Goal: Task Accomplishment & Management: Complete application form

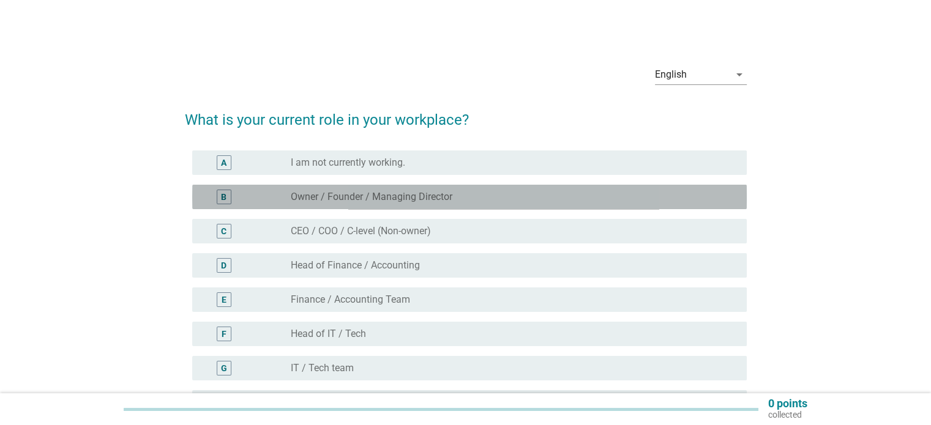
click at [378, 200] on label "Owner / Founder / Managing Director" at bounding box center [372, 197] width 162 height 12
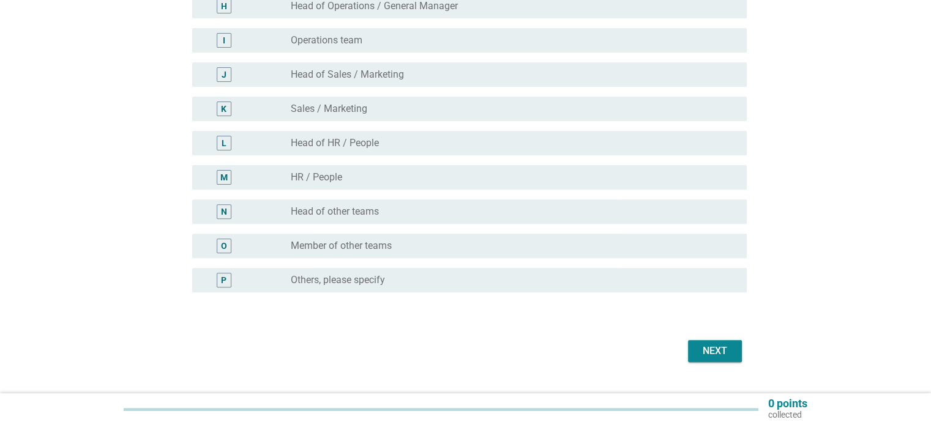
scroll to position [424, 0]
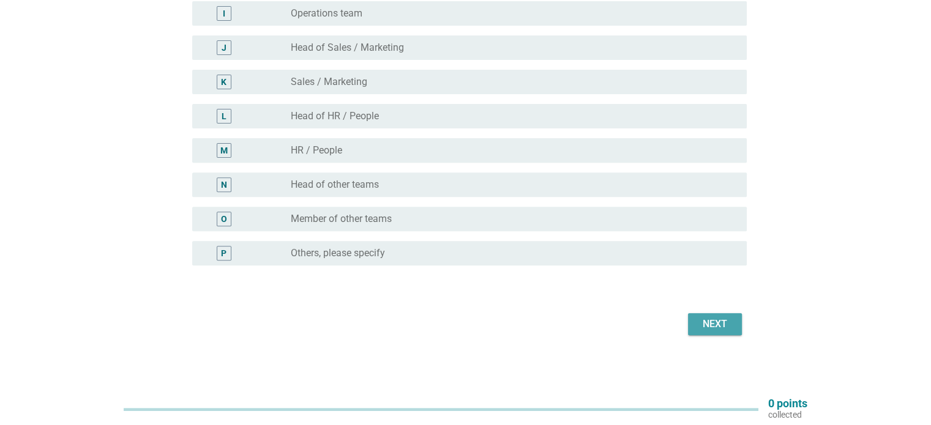
click at [710, 326] on div "Next" at bounding box center [715, 324] width 34 height 15
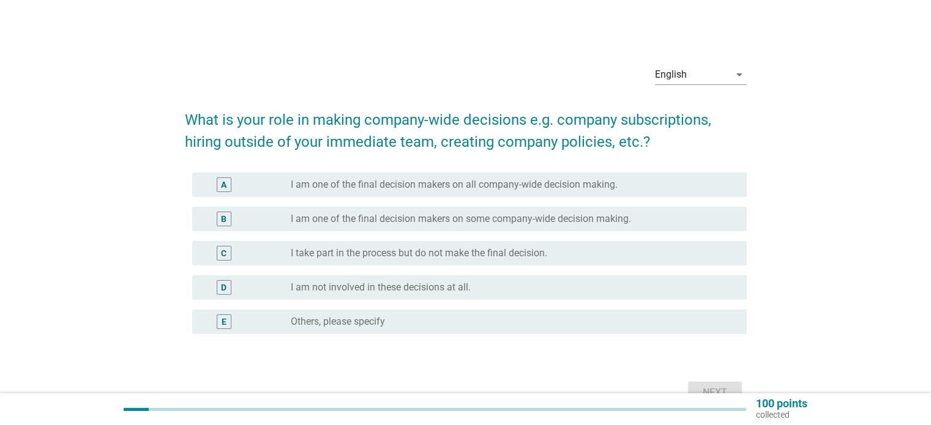
scroll to position [61, 0]
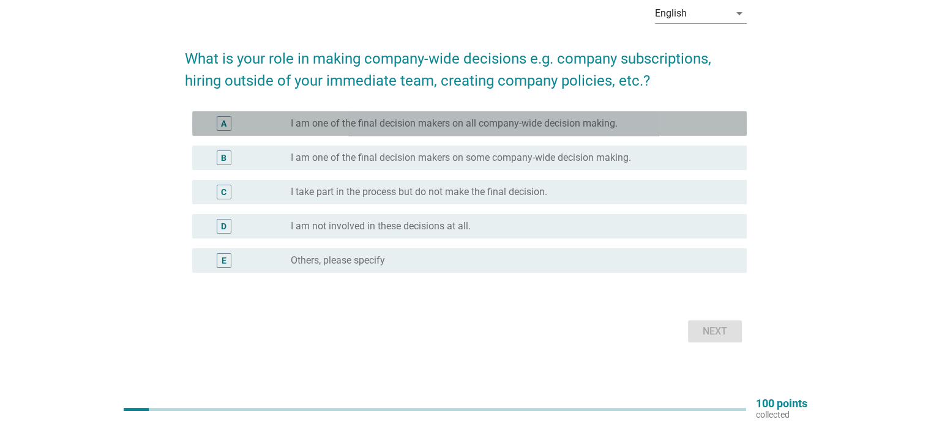
click at [373, 129] on label "I am one of the final decision makers on all company-wide decision making." at bounding box center [454, 124] width 327 height 12
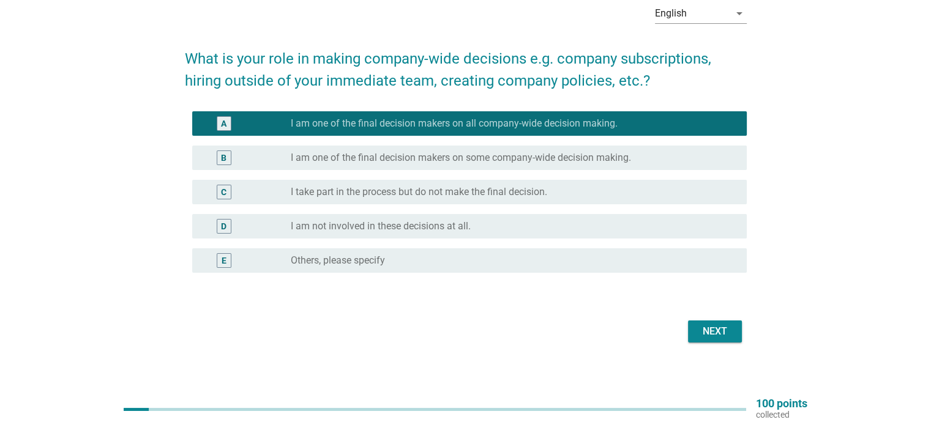
click at [701, 332] on div "Next" at bounding box center [715, 331] width 34 height 15
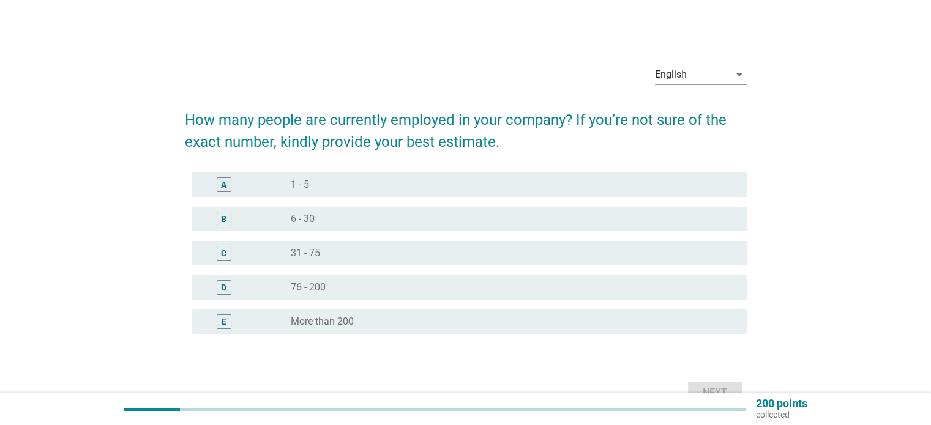
click at [315, 182] on div "radio_button_unchecked 1 - 5" at bounding box center [509, 185] width 436 height 12
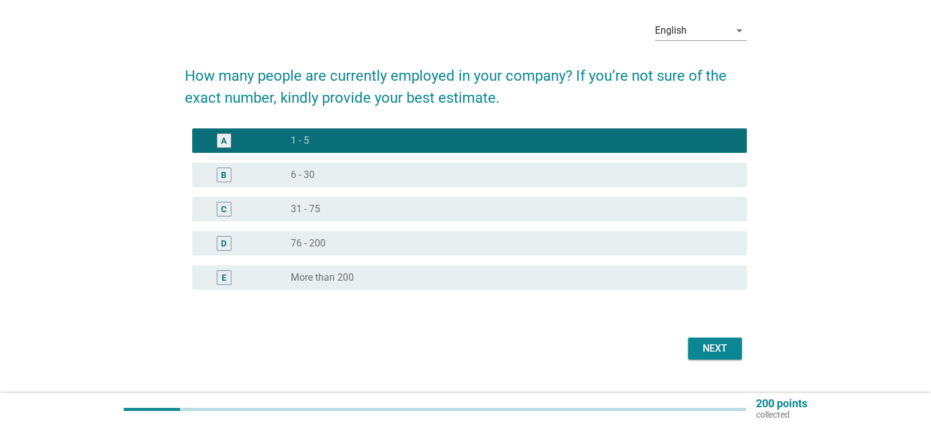
scroll to position [69, 0]
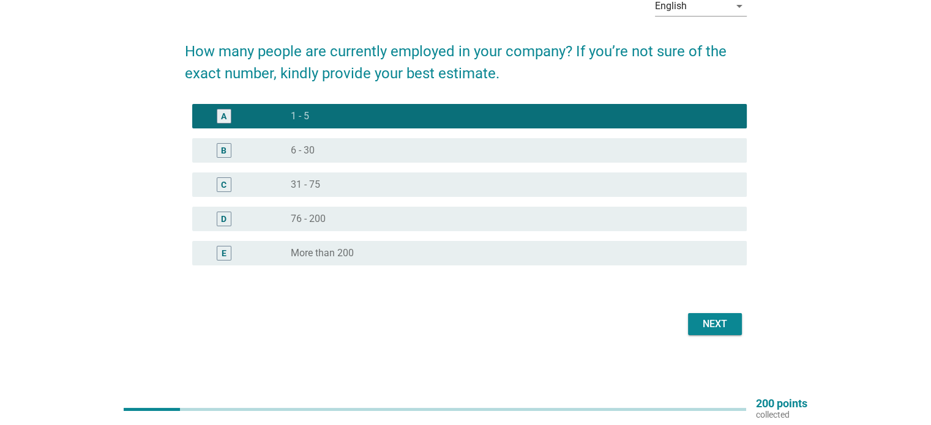
click at [711, 320] on div "Next" at bounding box center [715, 324] width 34 height 15
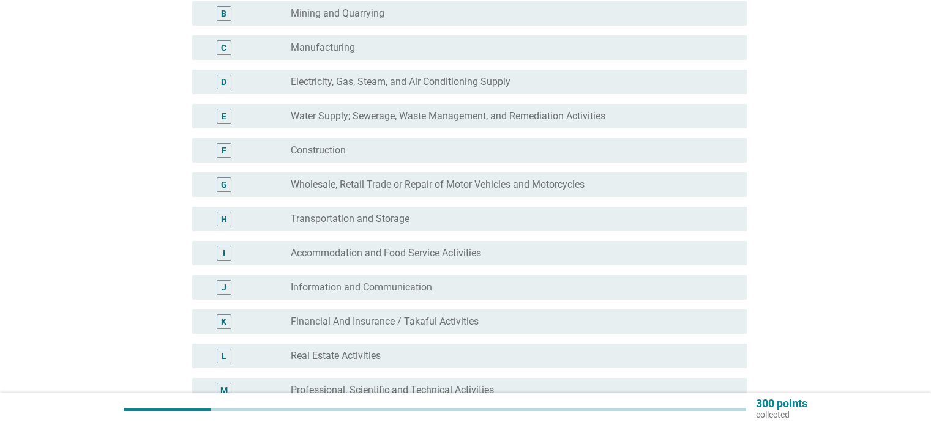
scroll to position [245, 0]
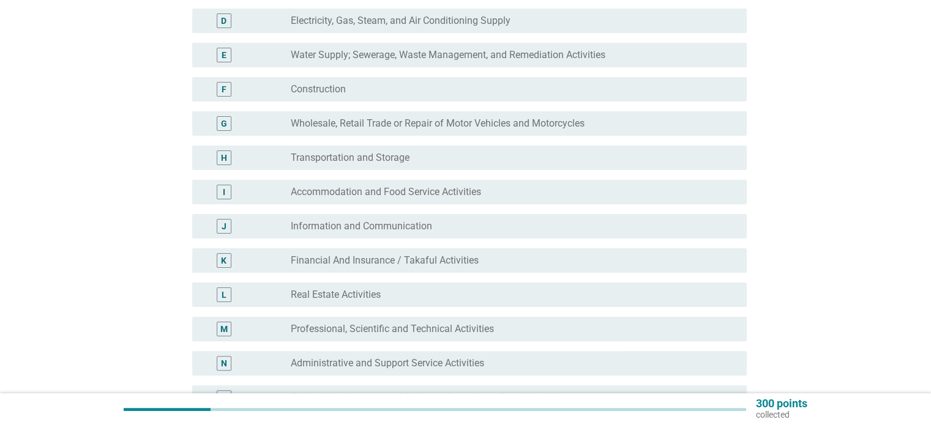
click at [321, 134] on div "G radio_button_unchecked Wholesale, Retail Trade or Repair of Motor Vehicles an…" at bounding box center [469, 123] width 555 height 24
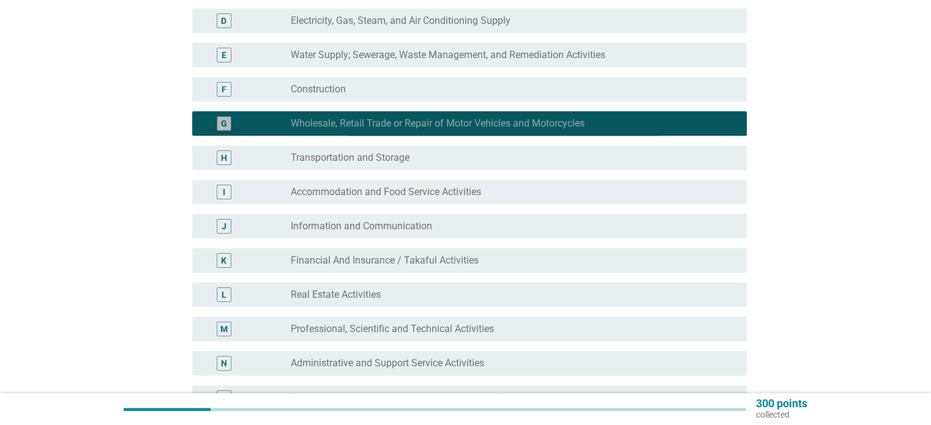
click at [314, 122] on label "Wholesale, Retail Trade or Repair of Motor Vehicles and Motorcycles" at bounding box center [438, 124] width 294 height 12
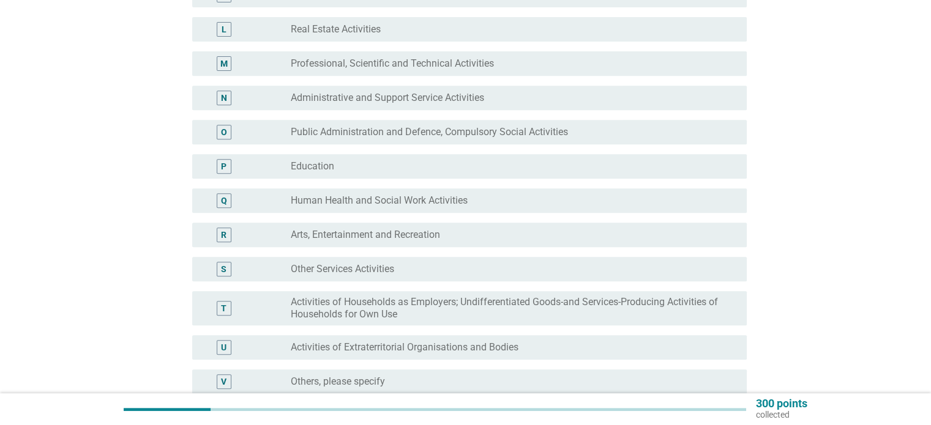
scroll to position [490, 0]
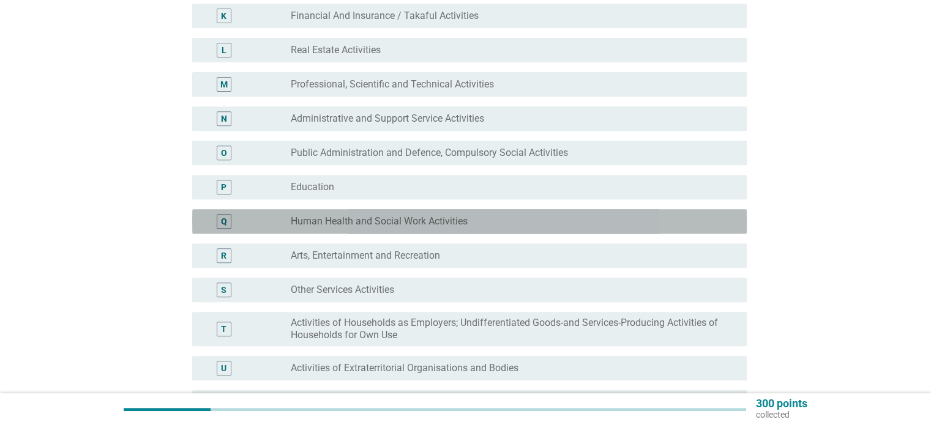
click at [289, 222] on div "Q" at bounding box center [246, 221] width 89 height 15
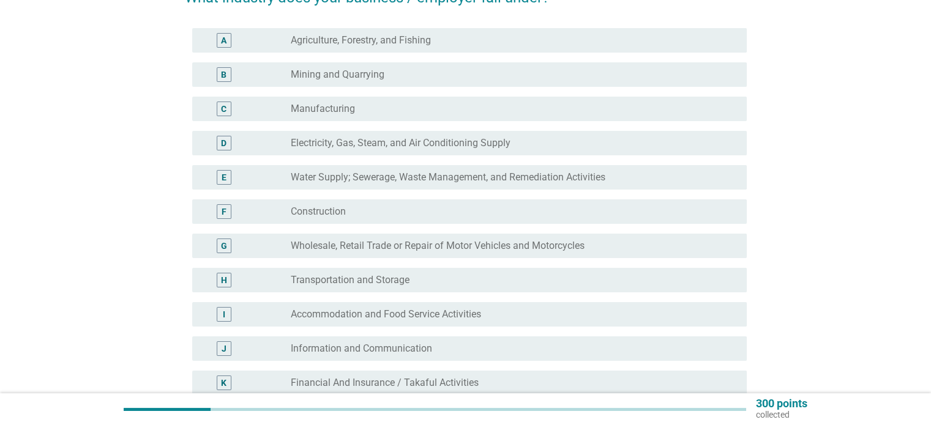
scroll to position [61, 0]
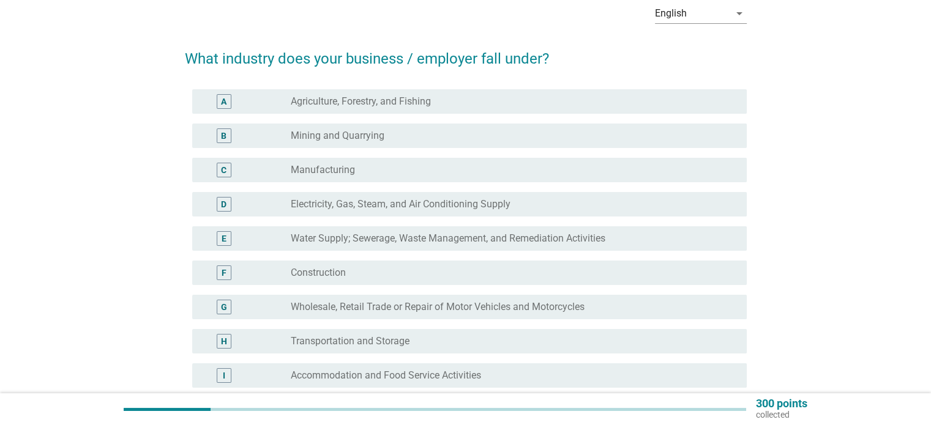
click at [315, 170] on label "Manufacturing" at bounding box center [323, 170] width 64 height 12
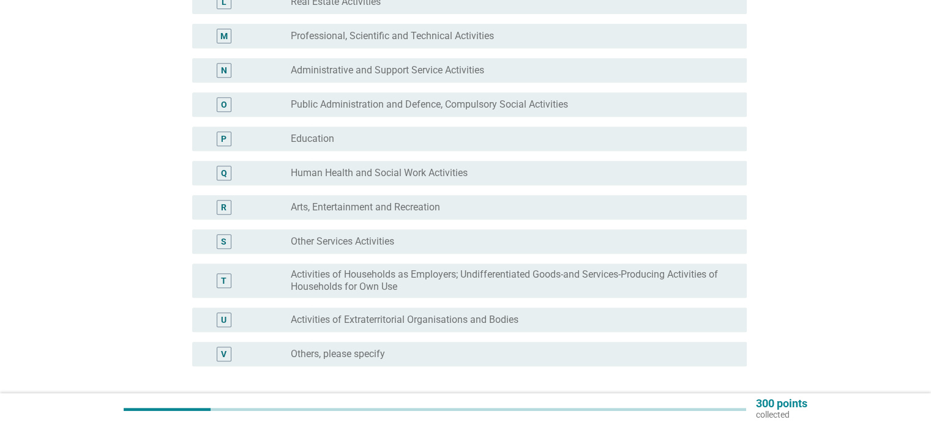
scroll to position [639, 0]
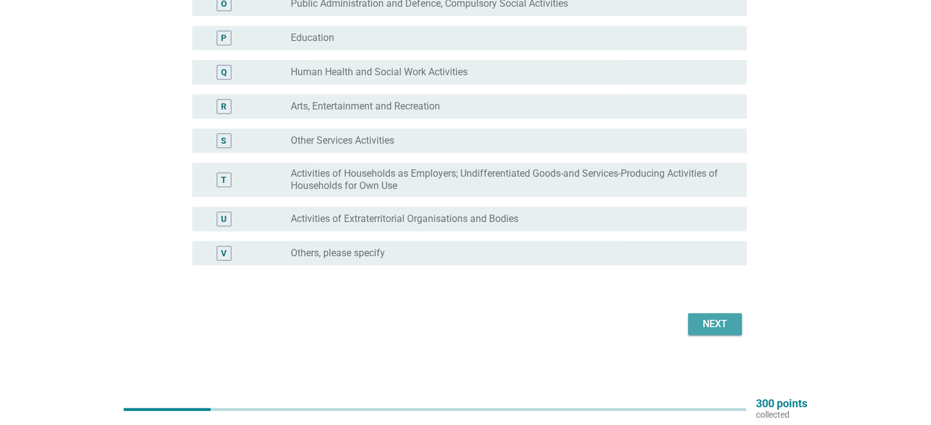
click at [712, 321] on div "Next" at bounding box center [715, 324] width 34 height 15
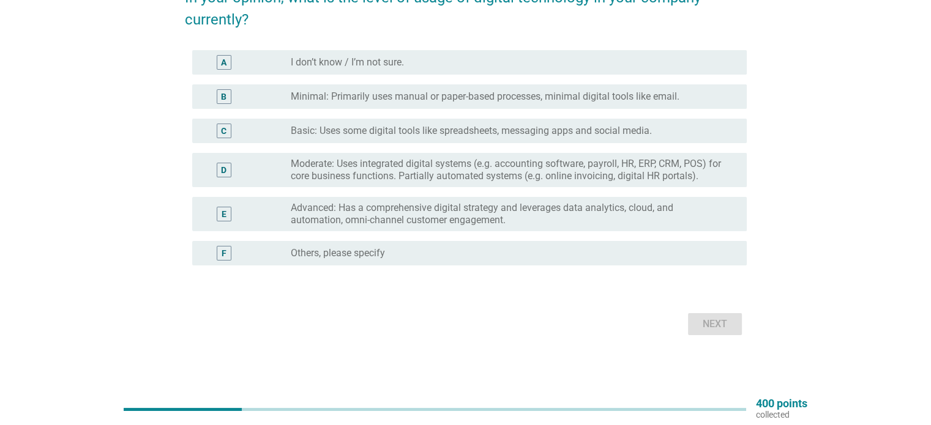
scroll to position [122, 0]
click at [421, 130] on label "Basic: Uses some digital tools like spreadsheets, messaging apps and social med…" at bounding box center [471, 131] width 361 height 12
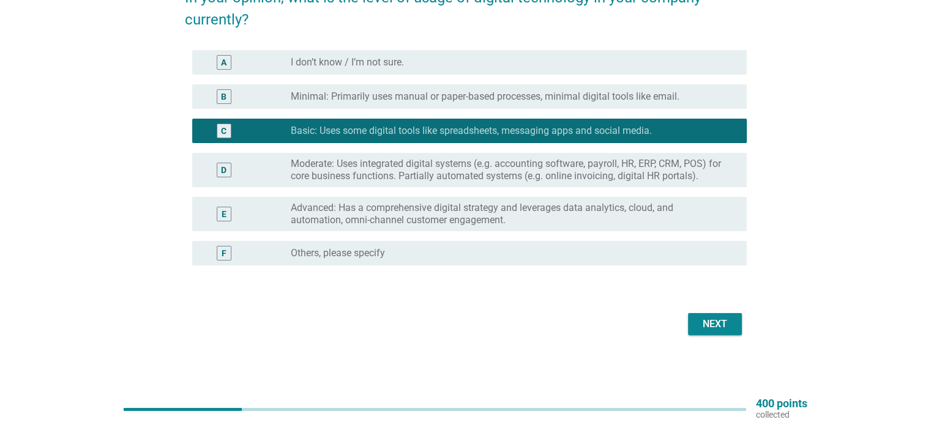
click at [720, 320] on div "Next" at bounding box center [715, 324] width 34 height 15
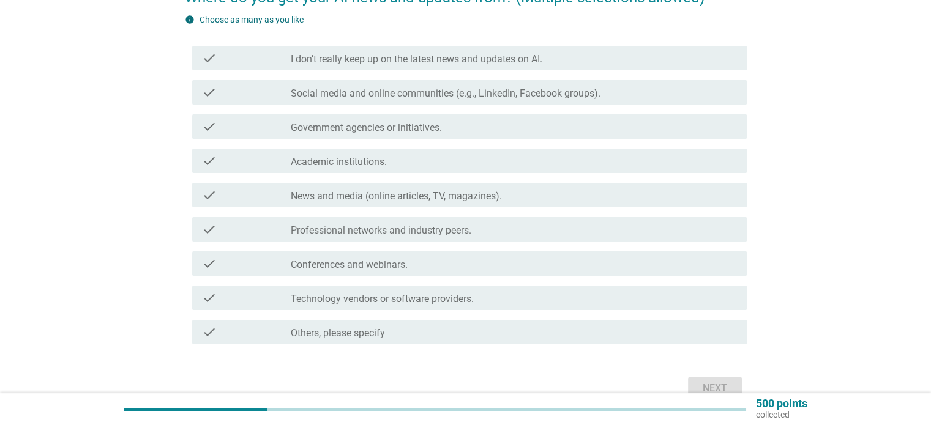
click at [389, 97] on label "Social media and online communities (e.g., LinkedIn, Facebook groups)." at bounding box center [446, 94] width 310 height 12
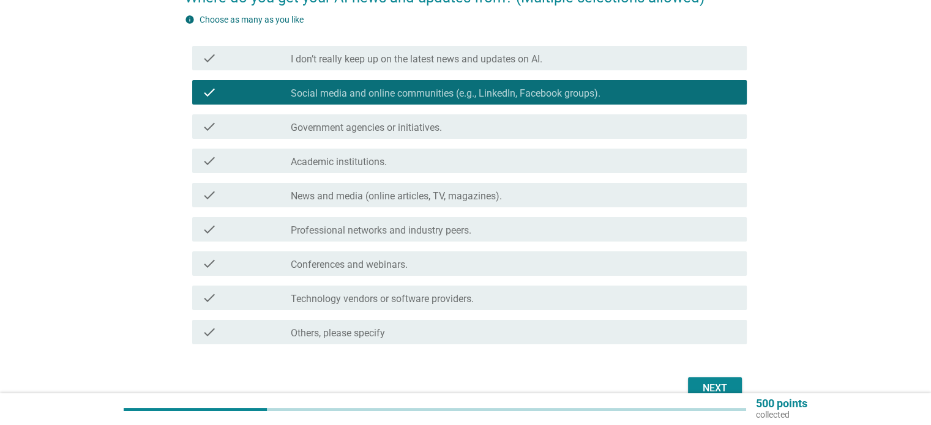
click at [299, 136] on div "check check_box_outline_blank Government agencies or initiatives." at bounding box center [469, 126] width 555 height 24
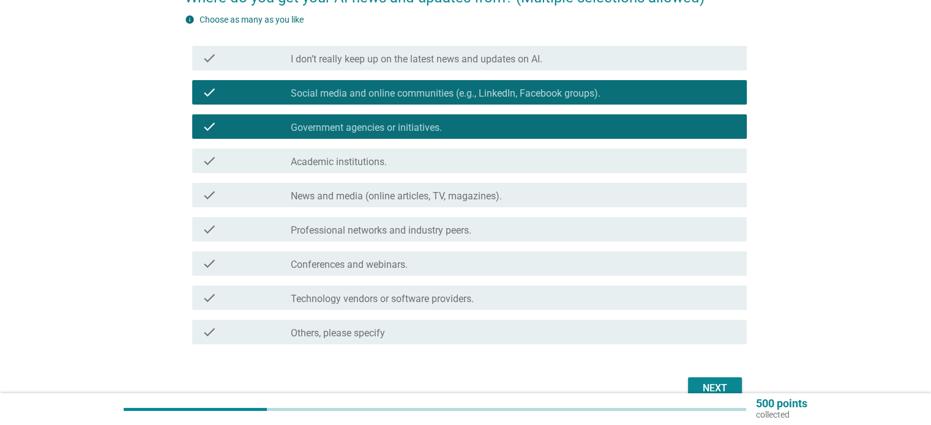
scroll to position [187, 0]
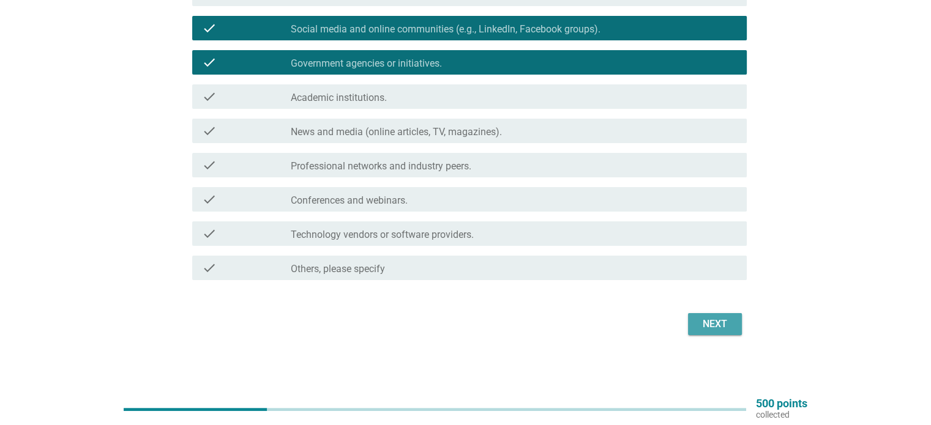
drag, startPoint x: 707, startPoint y: 319, endPoint x: 551, endPoint y: 315, distance: 156.1
click at [708, 319] on div "Next" at bounding box center [715, 324] width 34 height 15
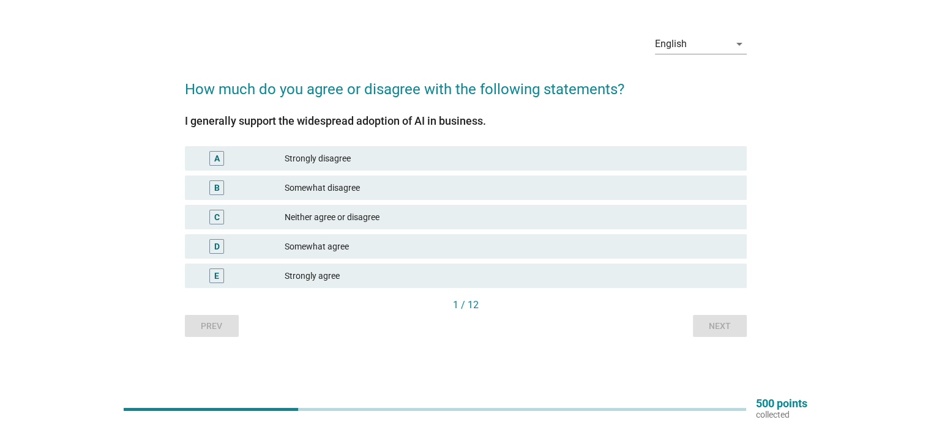
scroll to position [0, 0]
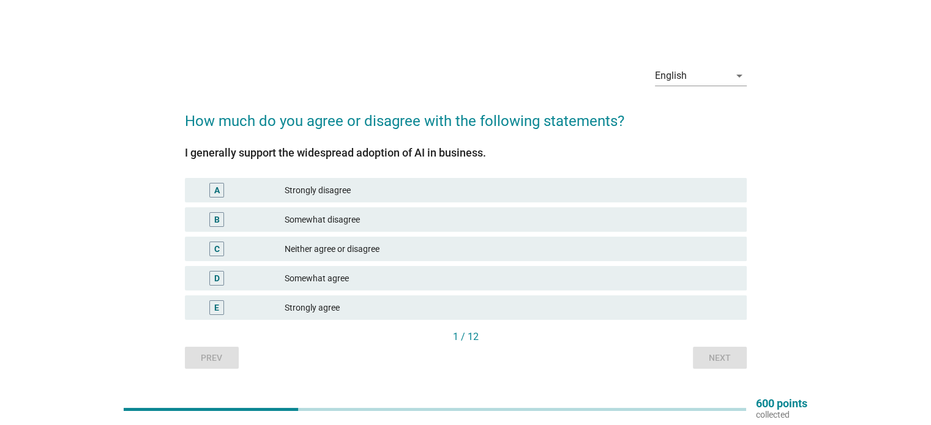
click at [338, 252] on div "Neither agree or disagree" at bounding box center [511, 249] width 452 height 15
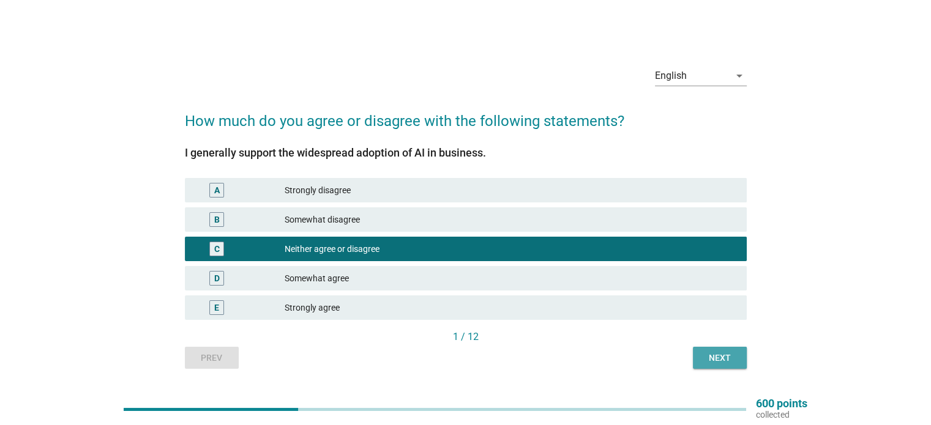
click at [720, 356] on div "Next" at bounding box center [720, 358] width 34 height 13
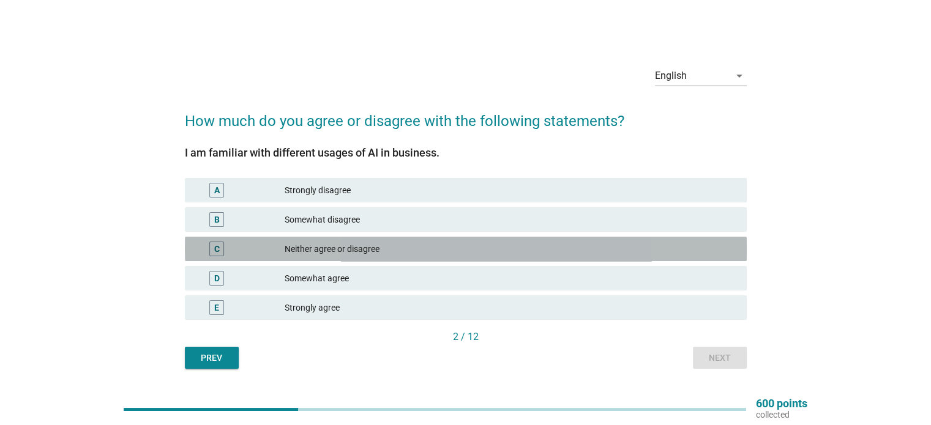
click at [345, 253] on div "Neither agree or disagree" at bounding box center [511, 249] width 452 height 15
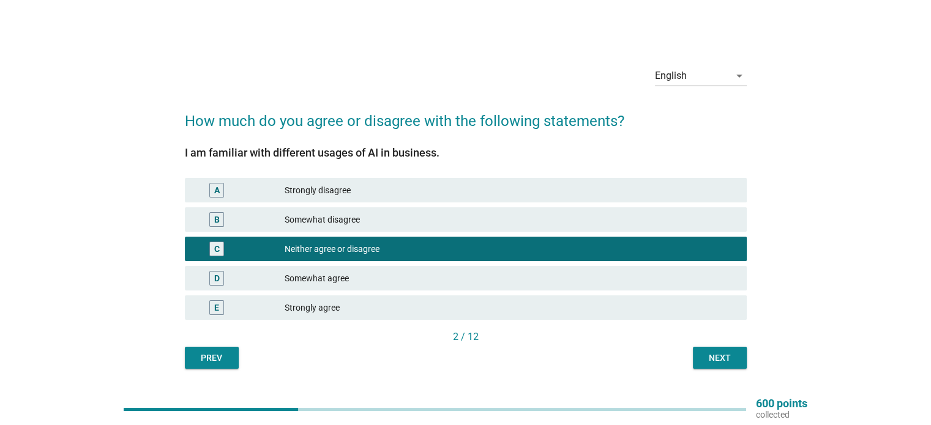
click at [730, 364] on button "Next" at bounding box center [720, 358] width 54 height 22
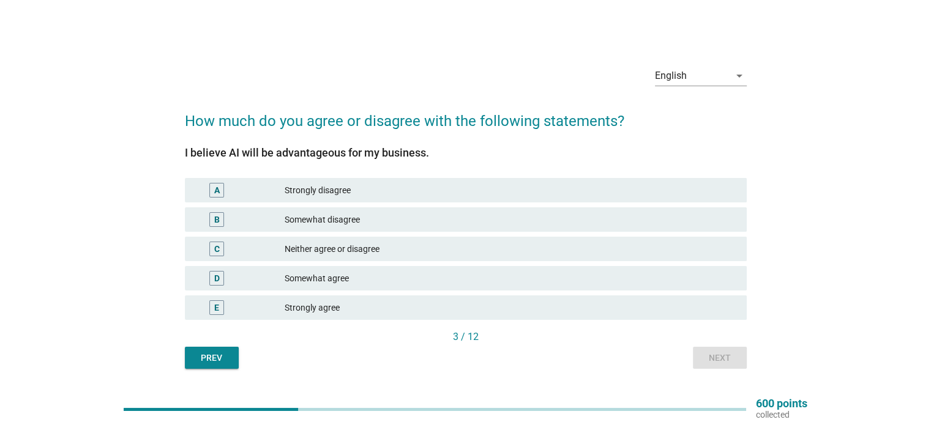
click at [356, 278] on div "Somewhat agree" at bounding box center [511, 278] width 452 height 15
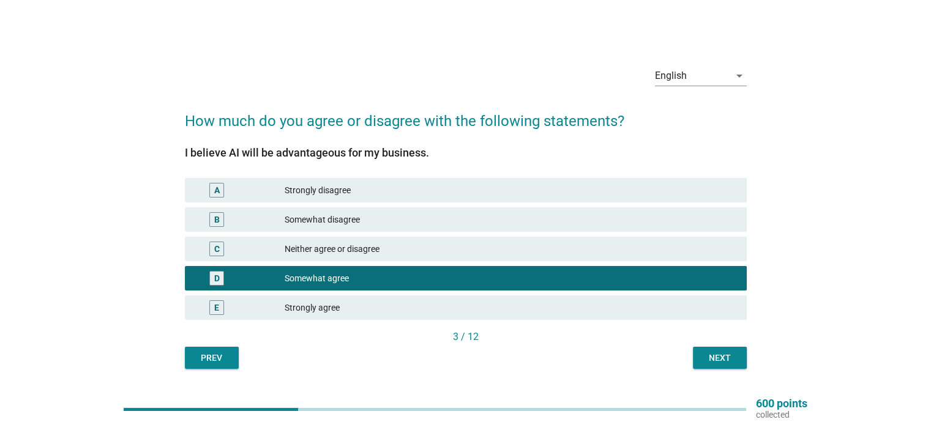
click at [722, 359] on div "Next" at bounding box center [720, 358] width 34 height 13
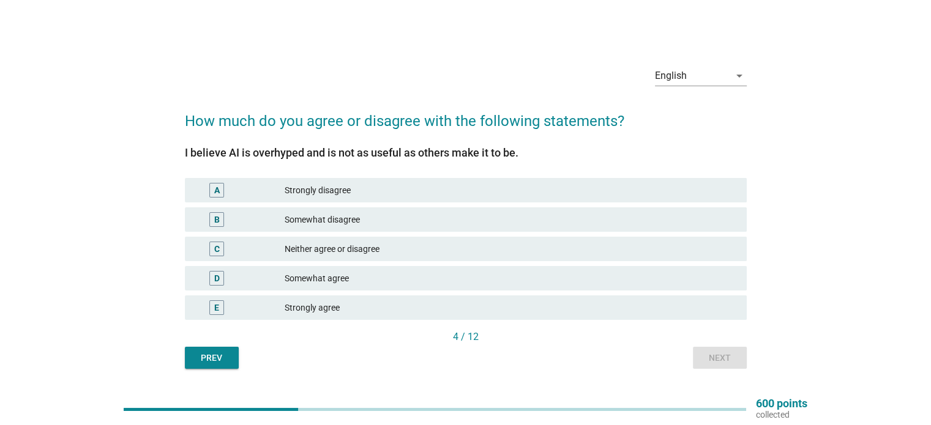
click at [376, 222] on div "Somewhat disagree" at bounding box center [511, 219] width 452 height 15
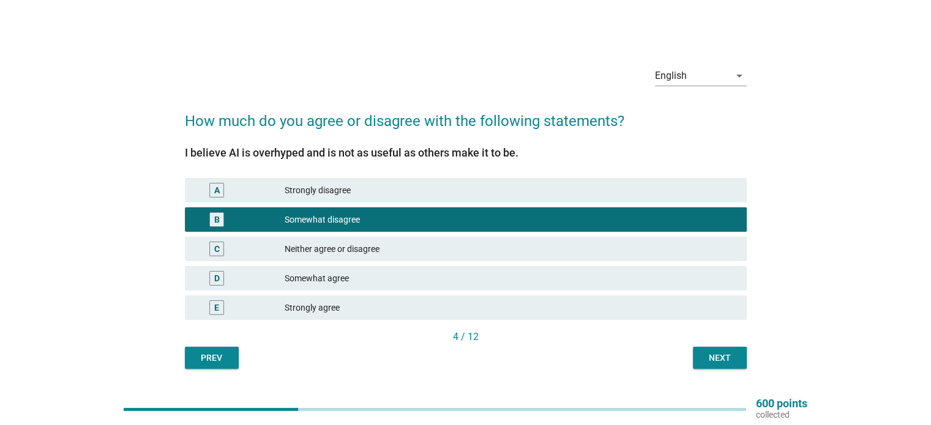
click at [718, 356] on div "Next" at bounding box center [720, 358] width 34 height 13
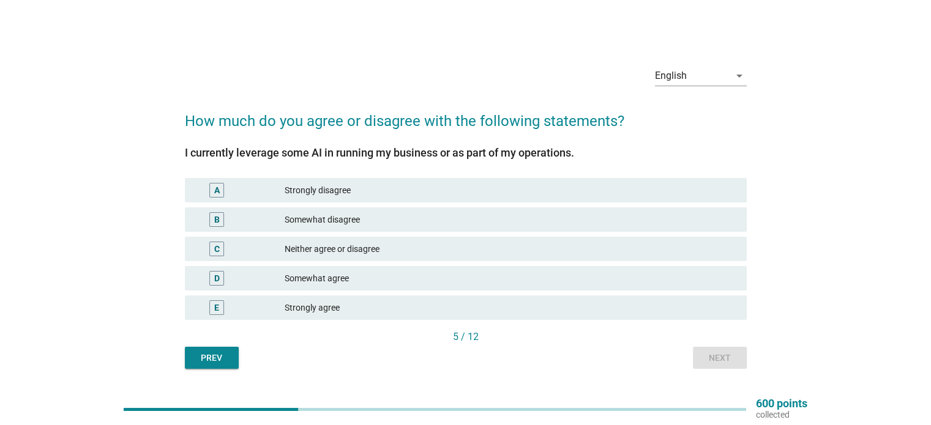
click at [383, 274] on div "Somewhat agree" at bounding box center [511, 278] width 452 height 15
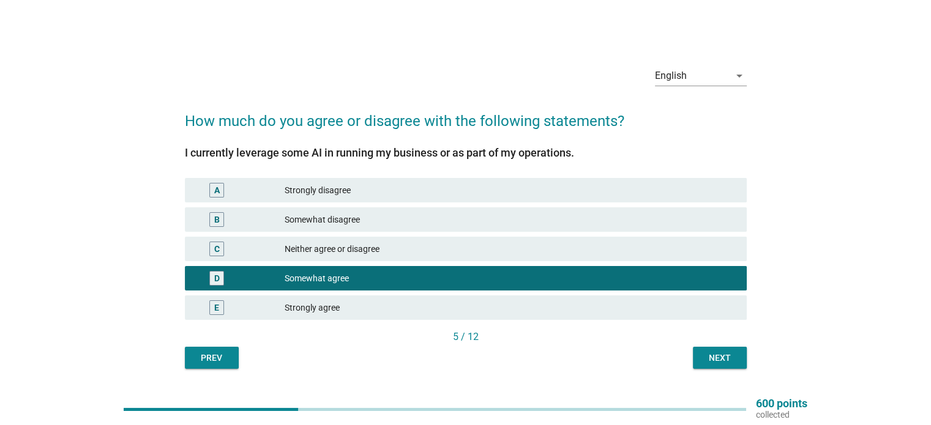
click at [730, 359] on div "Next" at bounding box center [720, 358] width 34 height 13
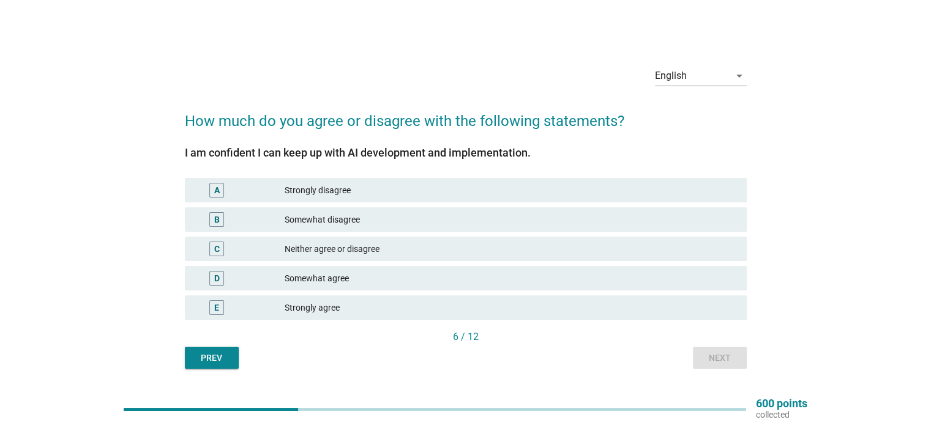
click at [302, 274] on div "Somewhat agree" at bounding box center [511, 278] width 452 height 15
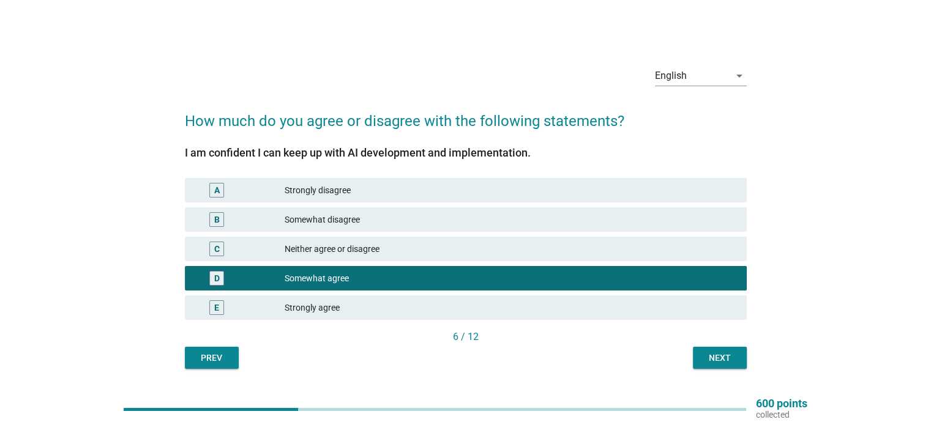
click at [712, 362] on div "Next" at bounding box center [720, 358] width 34 height 13
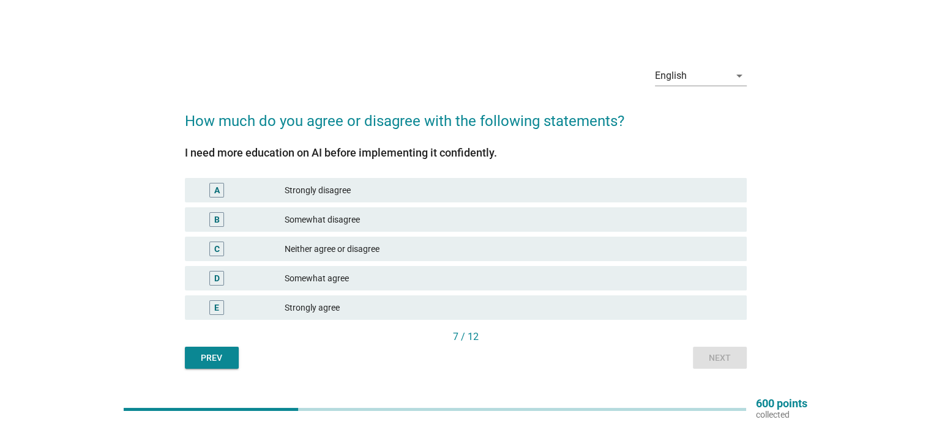
click at [304, 313] on div "Strongly agree" at bounding box center [511, 308] width 452 height 15
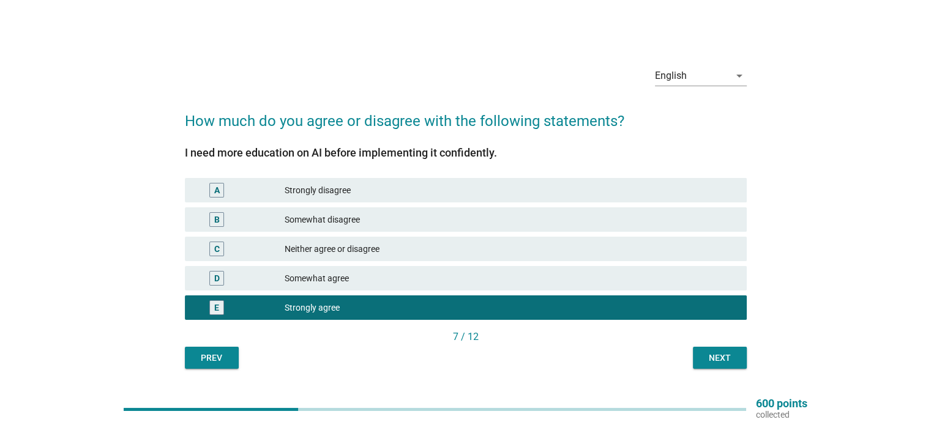
click at [711, 353] on div "Next" at bounding box center [720, 358] width 34 height 13
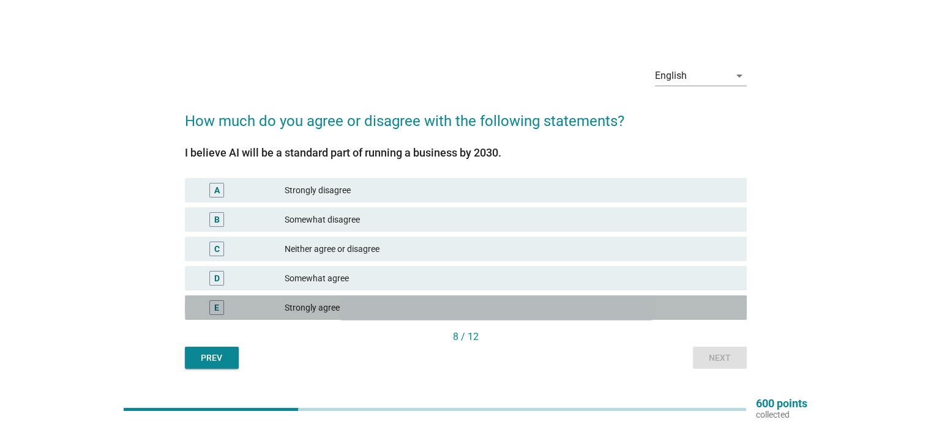
click at [342, 310] on div "Strongly agree" at bounding box center [511, 308] width 452 height 15
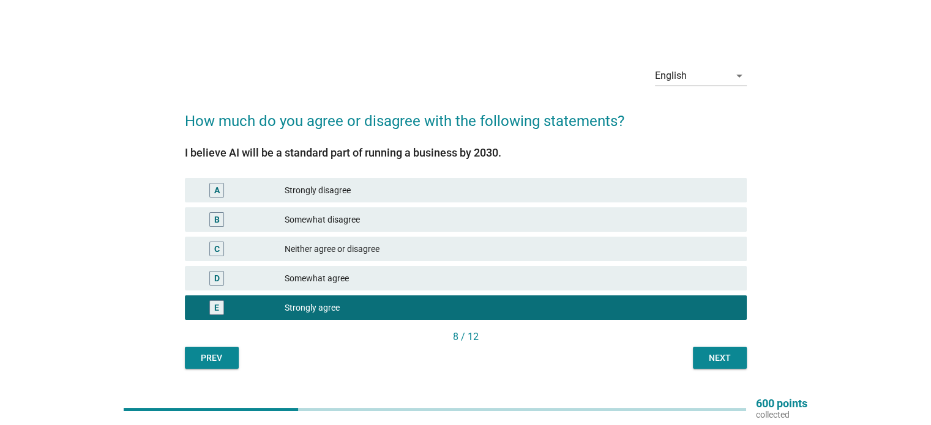
click at [724, 355] on div "Next" at bounding box center [720, 358] width 34 height 13
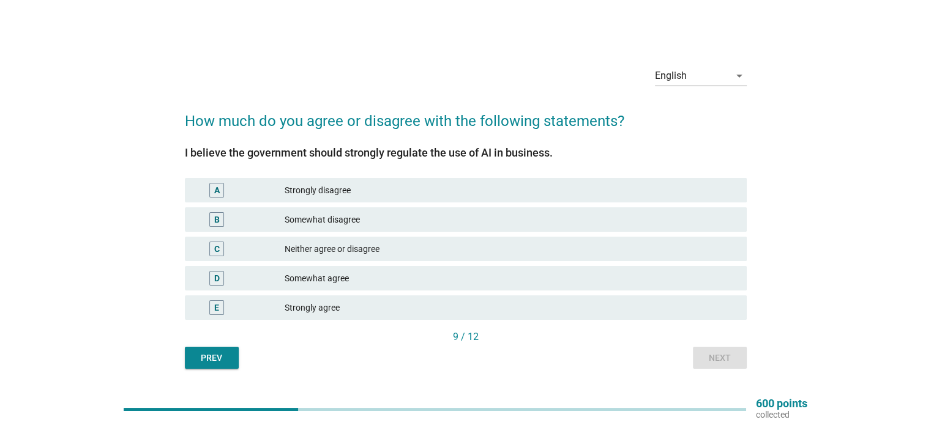
click at [374, 312] on div "Strongly agree" at bounding box center [511, 308] width 452 height 15
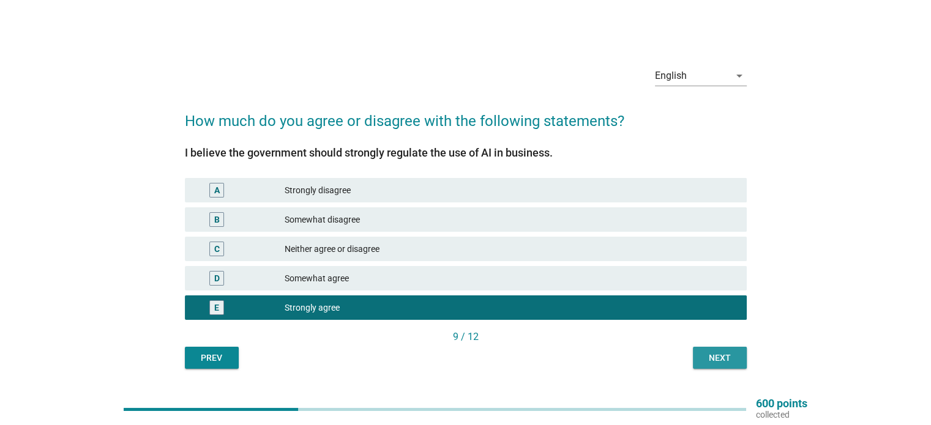
drag, startPoint x: 708, startPoint y: 361, endPoint x: 679, endPoint y: 359, distance: 28.8
click at [708, 361] on div "Next" at bounding box center [720, 358] width 34 height 13
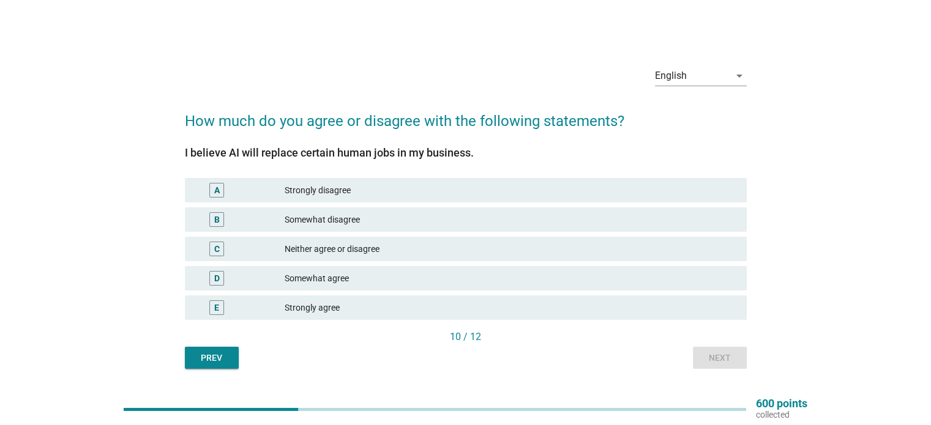
click at [353, 277] on div "Somewhat agree" at bounding box center [511, 278] width 452 height 15
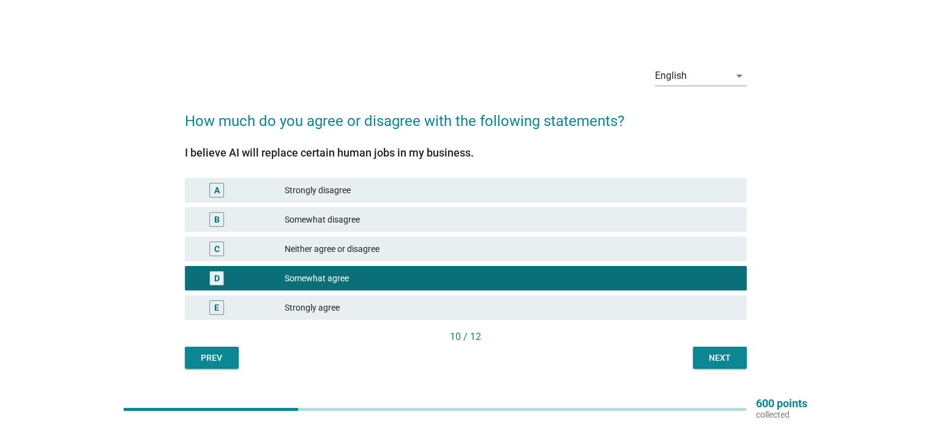
click at [730, 357] on div "Next" at bounding box center [720, 358] width 34 height 13
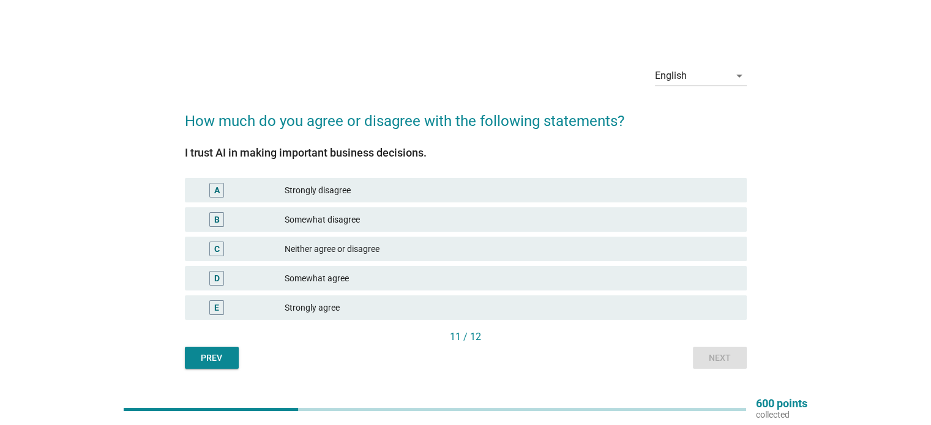
click at [382, 282] on div "Somewhat agree" at bounding box center [511, 278] width 452 height 15
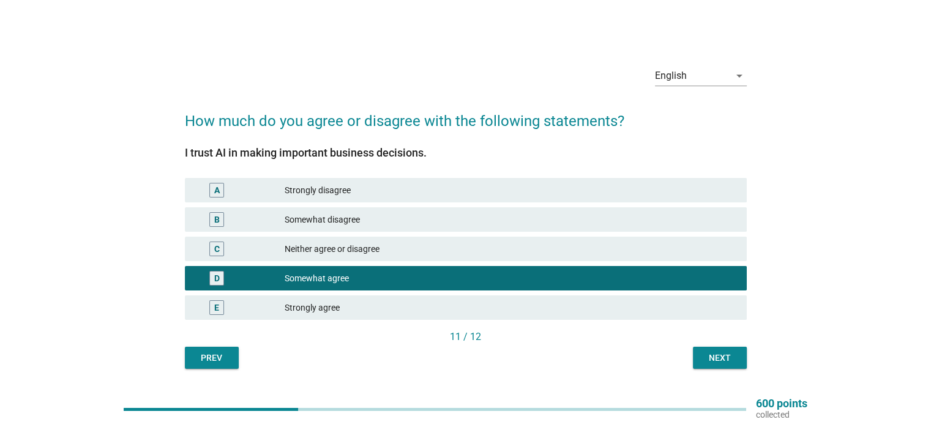
click at [725, 359] on div "Next" at bounding box center [720, 358] width 34 height 13
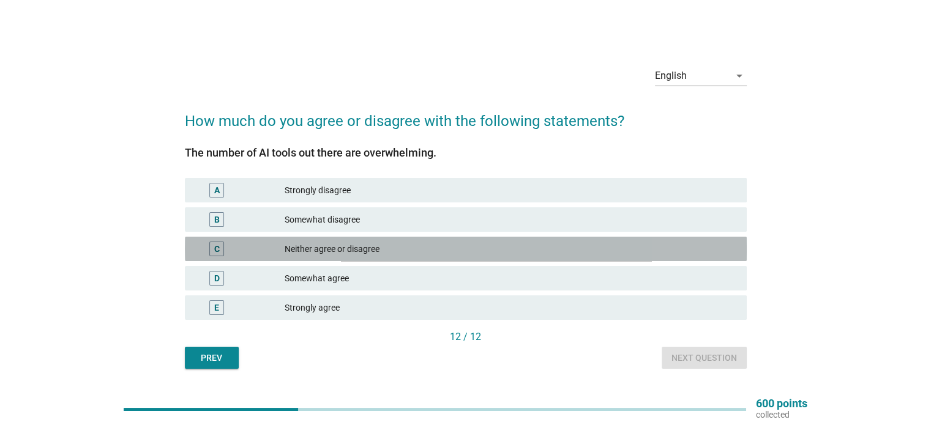
click at [364, 251] on div "Neither agree or disagree" at bounding box center [511, 249] width 452 height 15
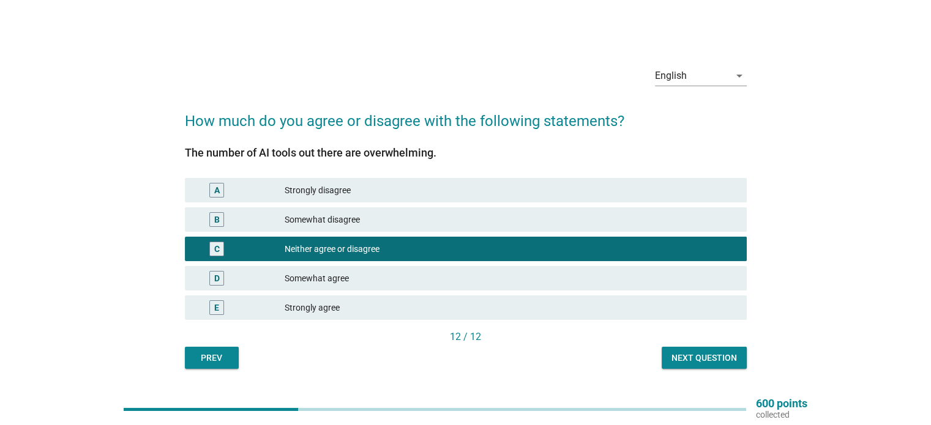
click at [713, 355] on div "Next question" at bounding box center [703, 358] width 65 height 13
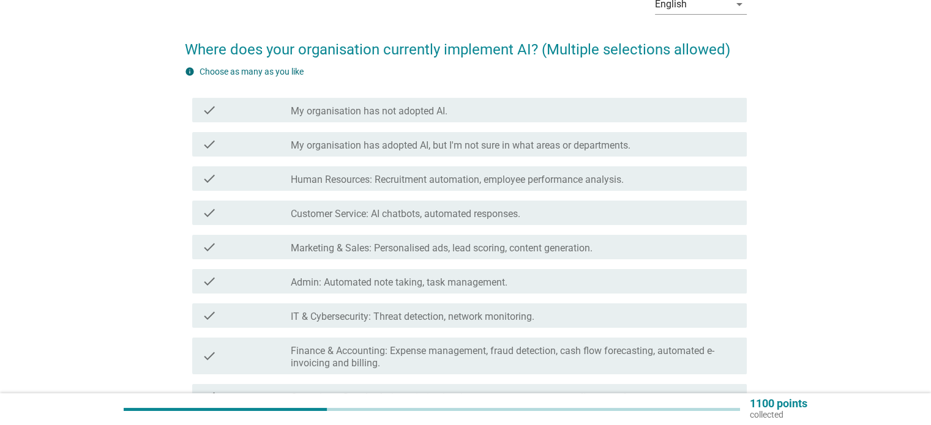
scroll to position [122, 0]
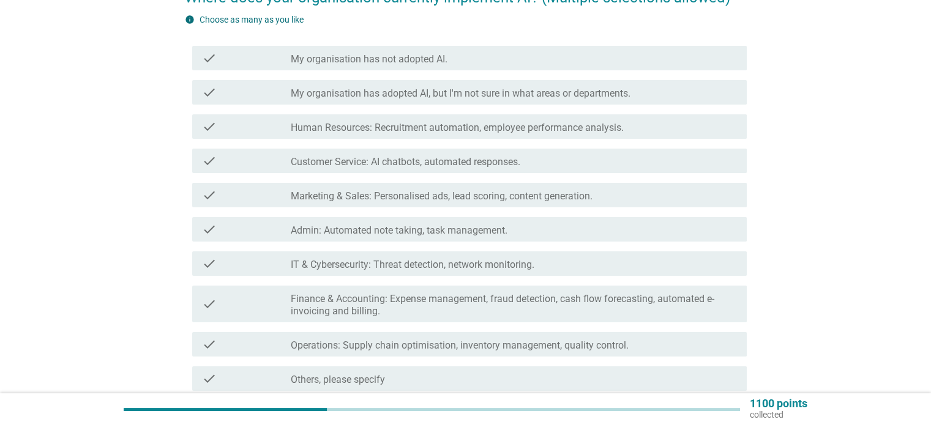
click at [288, 161] on div "check" at bounding box center [246, 161] width 89 height 15
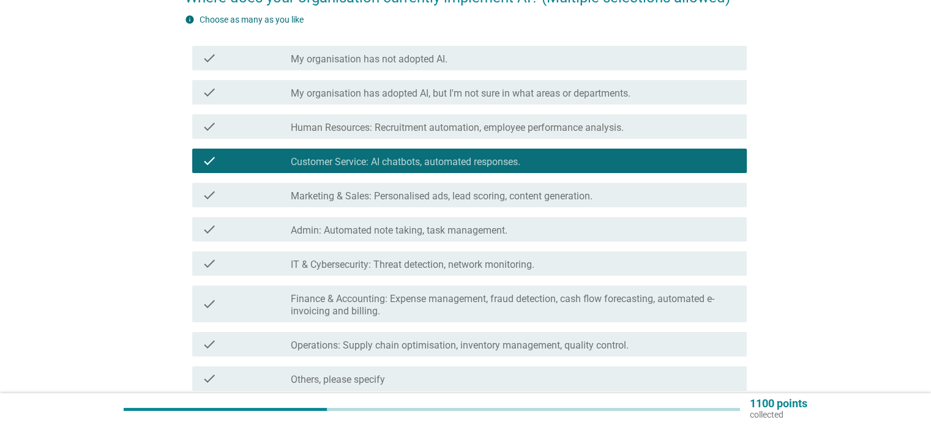
click at [266, 203] on div "check check_box_outline_blank Marketing & Sales: Personalised ads, lead scoring…" at bounding box center [469, 195] width 555 height 24
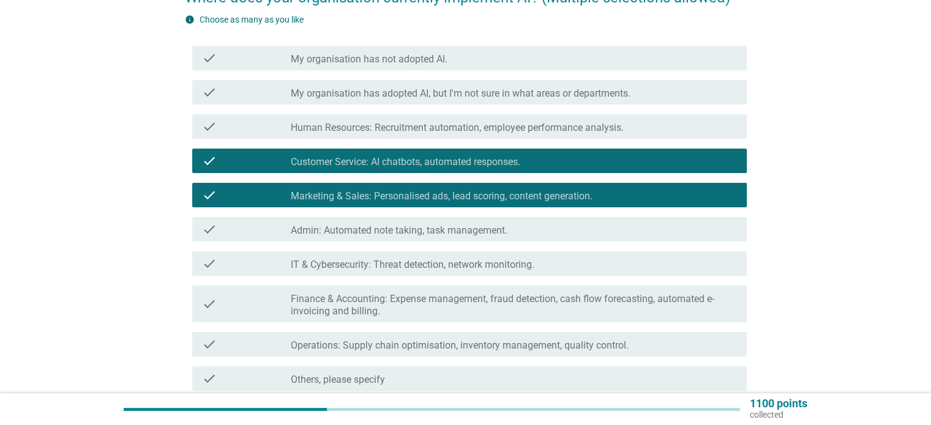
scroll to position [184, 0]
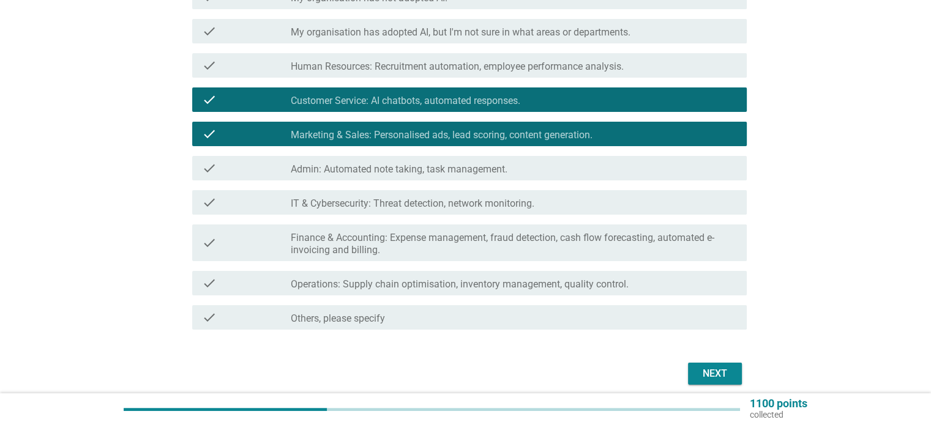
click at [272, 171] on div "check" at bounding box center [246, 168] width 89 height 15
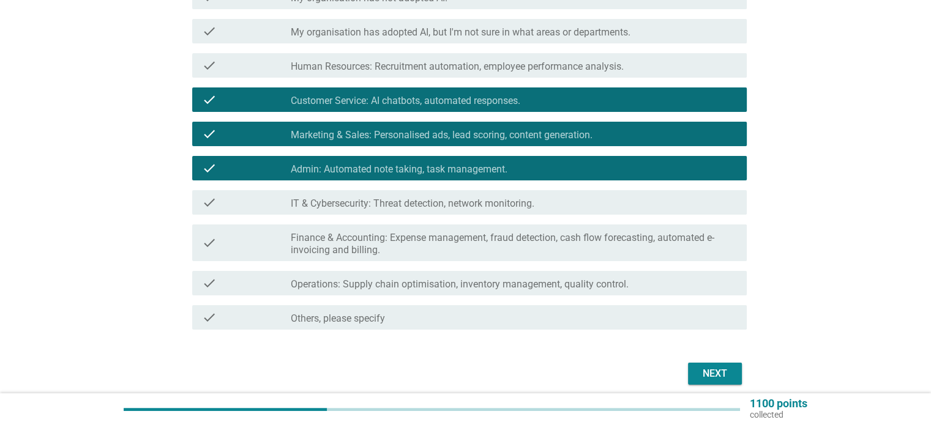
click at [709, 375] on div "Next" at bounding box center [715, 374] width 34 height 15
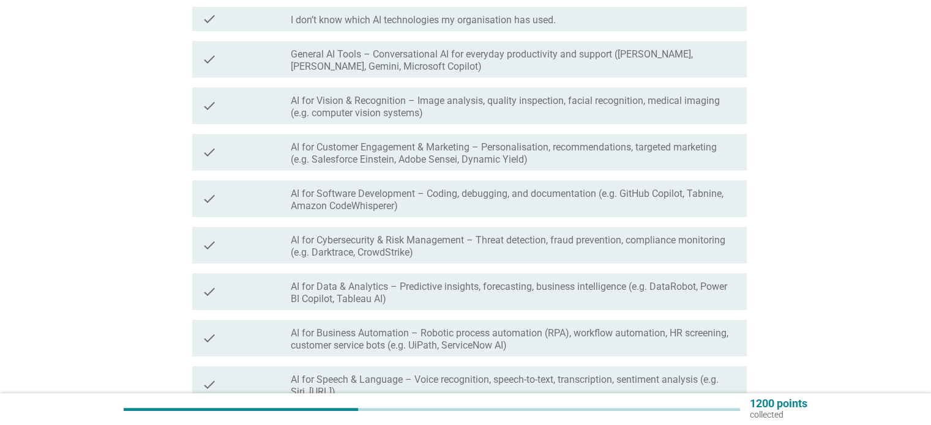
click at [391, 68] on label "General AI Tools – Conversational AI for everyday productivity and support ([PE…" at bounding box center [514, 60] width 446 height 24
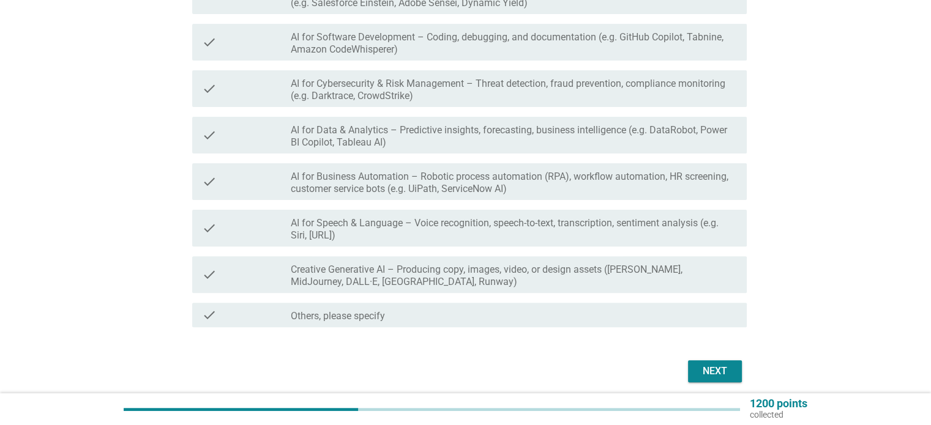
scroll to position [367, 0]
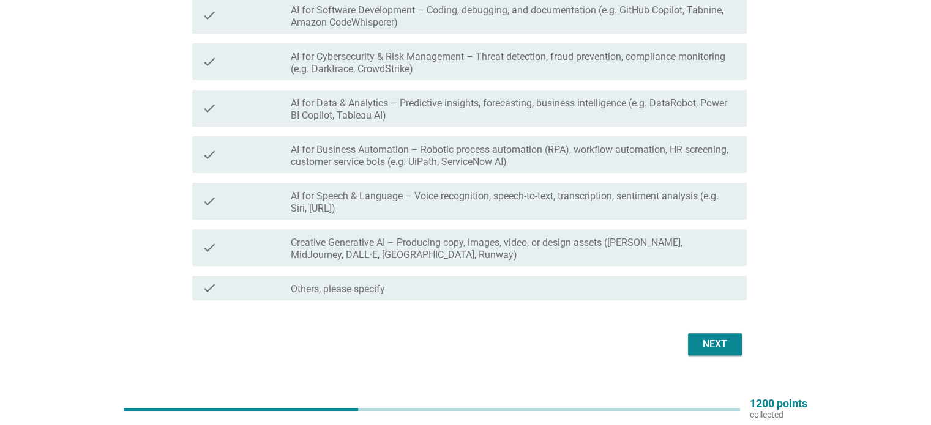
click at [504, 245] on label "Creative Generative AI – Producing copy, images, video, or design assets ([PERS…" at bounding box center [514, 249] width 446 height 24
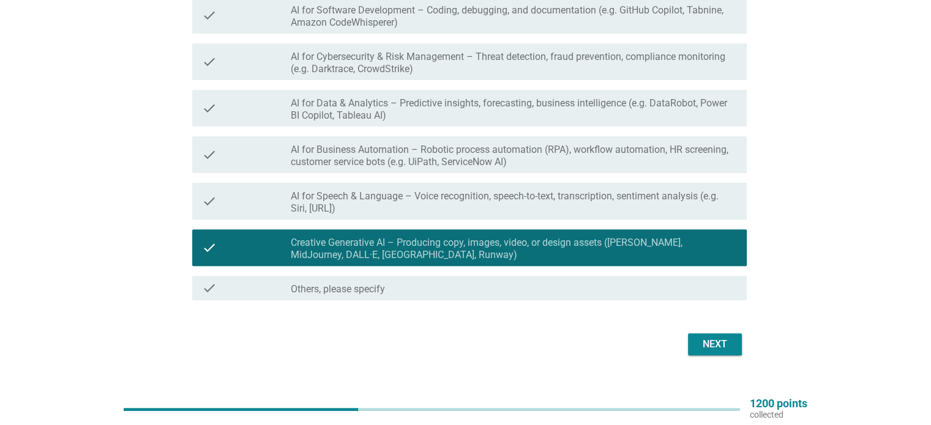
click at [720, 342] on div "Next" at bounding box center [715, 344] width 34 height 15
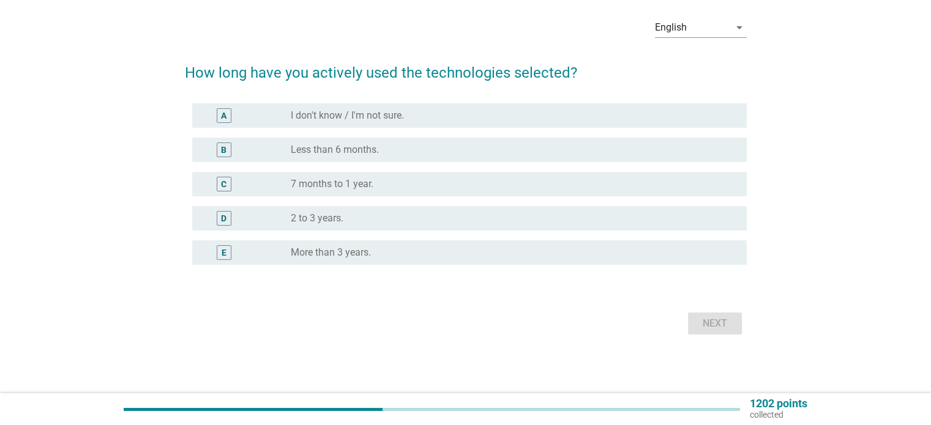
scroll to position [0, 0]
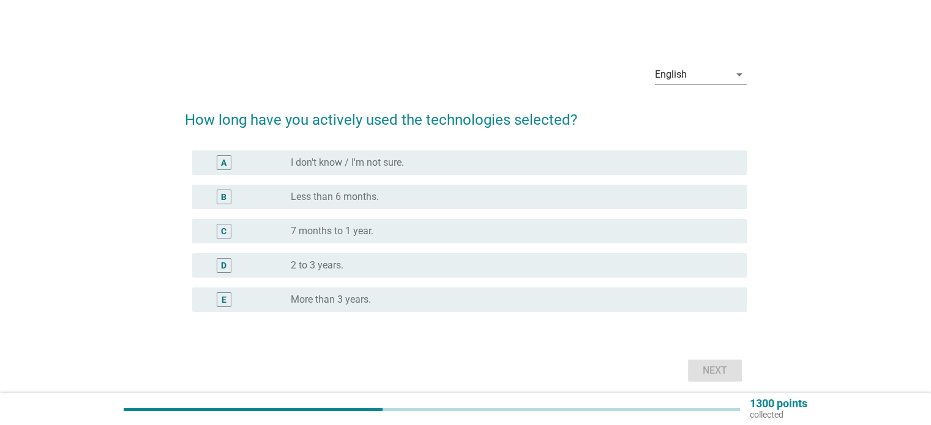
click at [301, 229] on label "7 months to 1 year." at bounding box center [332, 231] width 83 height 12
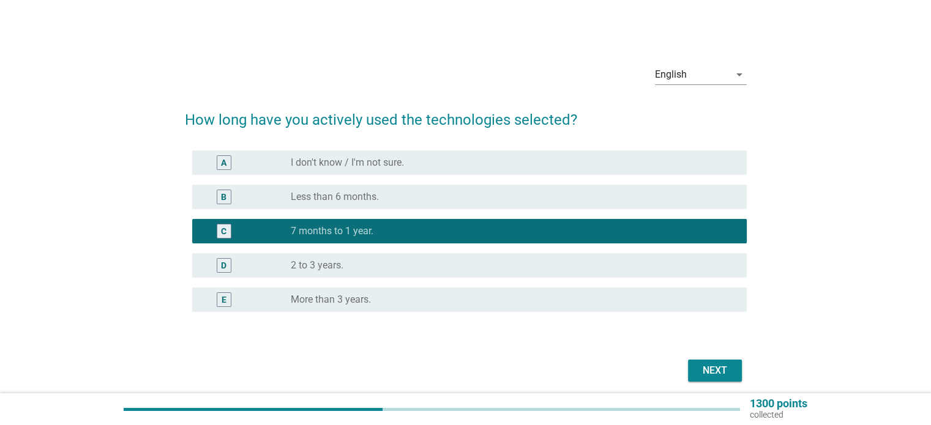
click at [716, 362] on button "Next" at bounding box center [715, 371] width 54 height 22
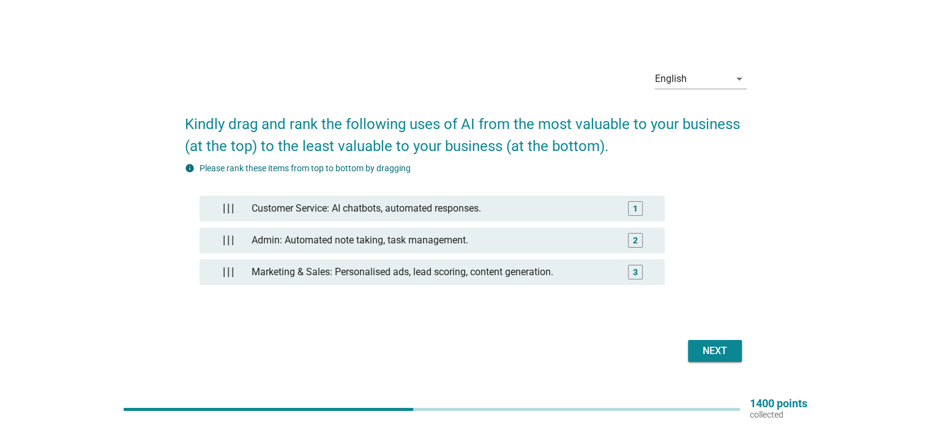
click at [720, 346] on div "Next" at bounding box center [715, 351] width 34 height 15
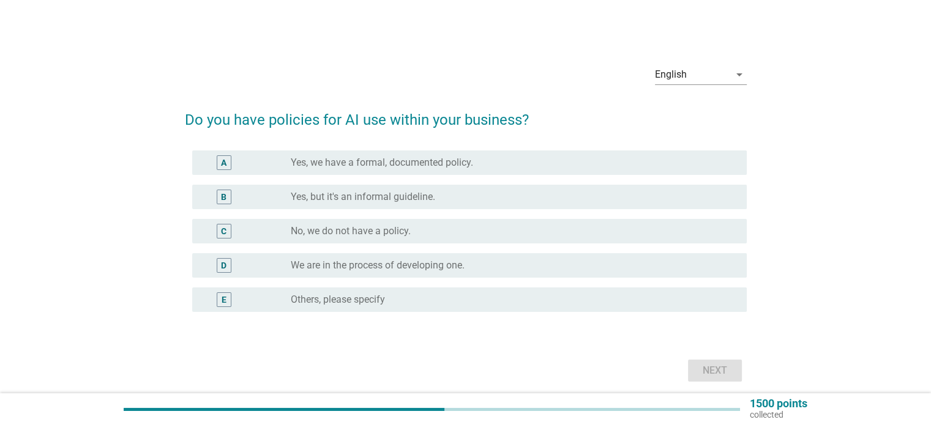
click at [375, 232] on label "No, we do not have a policy." at bounding box center [351, 231] width 120 height 12
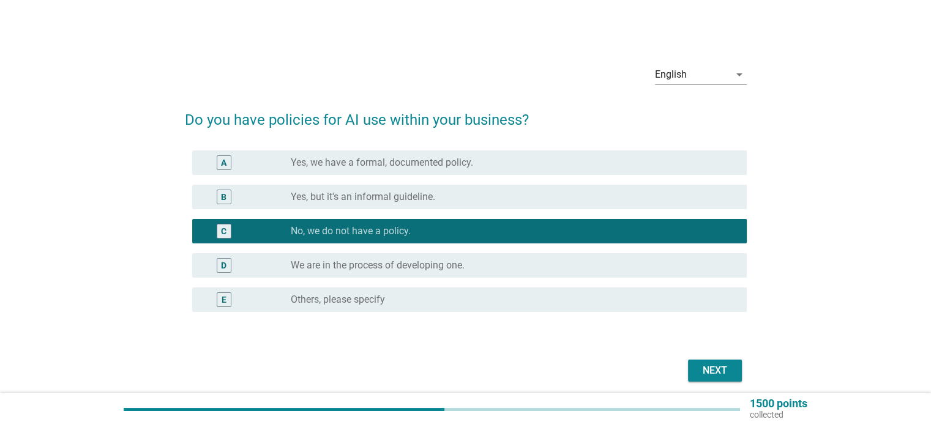
click at [717, 373] on div "Next" at bounding box center [715, 371] width 34 height 15
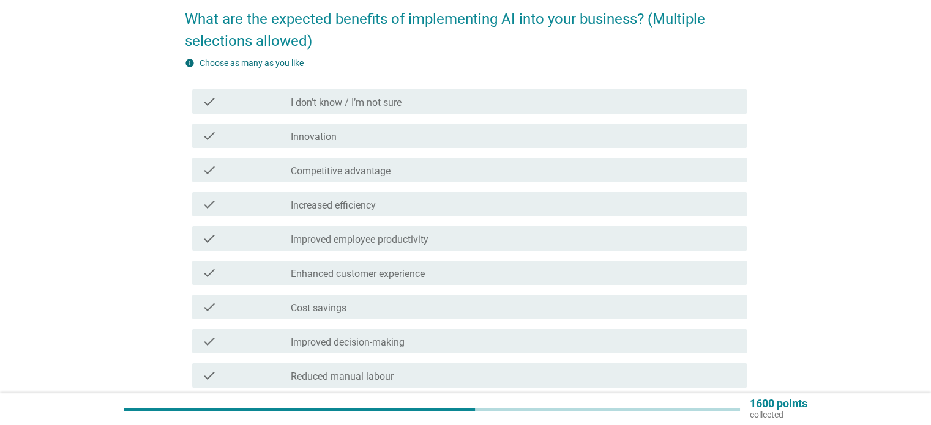
scroll to position [122, 0]
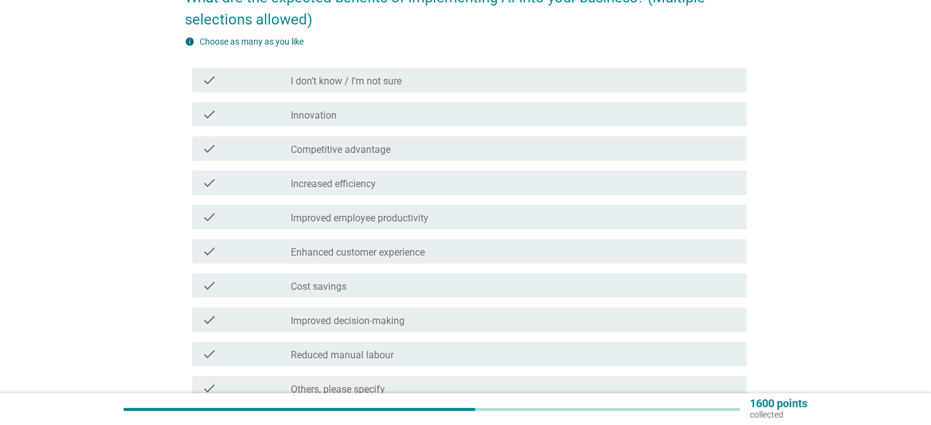
click at [323, 119] on label "Innovation" at bounding box center [314, 116] width 46 height 12
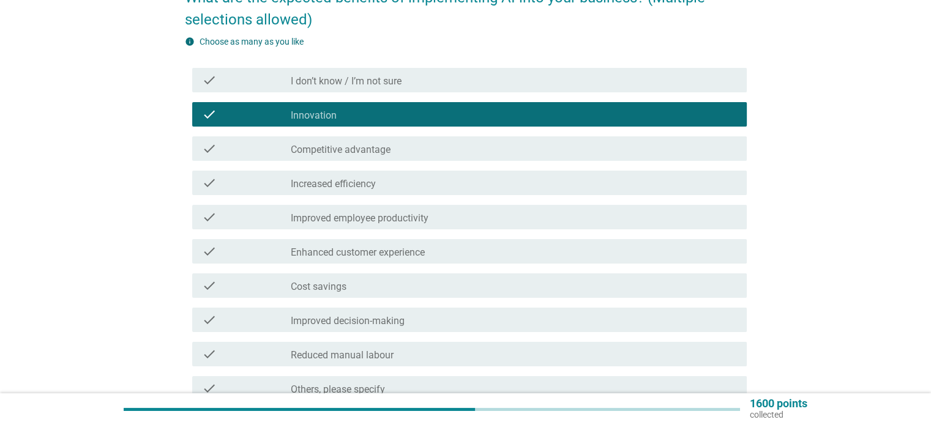
click at [339, 151] on label "Competitive advantage" at bounding box center [341, 150] width 100 height 12
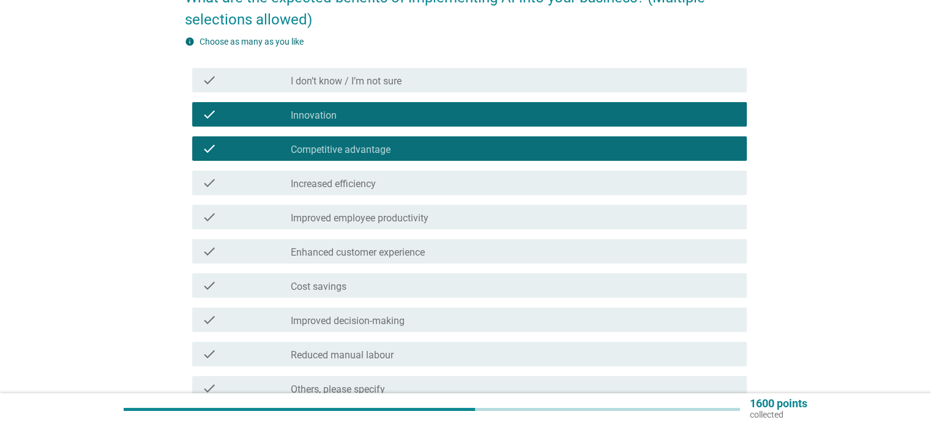
click at [296, 190] on div "check check_box_outline_blank Increased efficiency" at bounding box center [469, 183] width 555 height 24
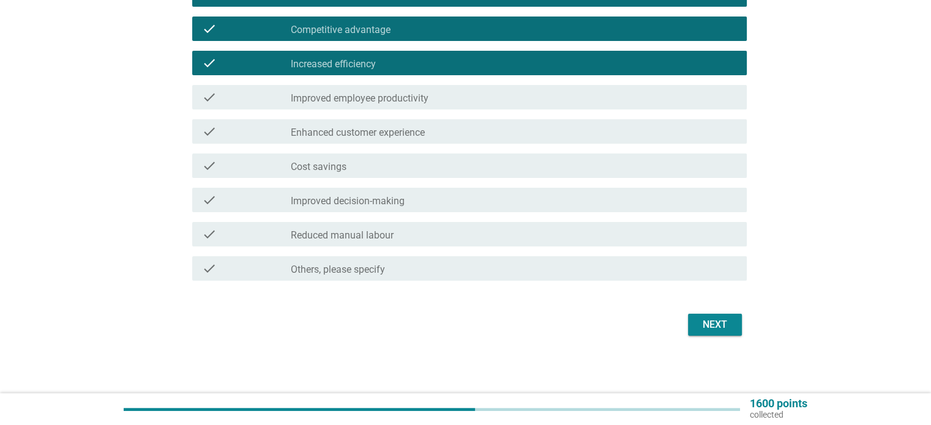
scroll to position [243, 0]
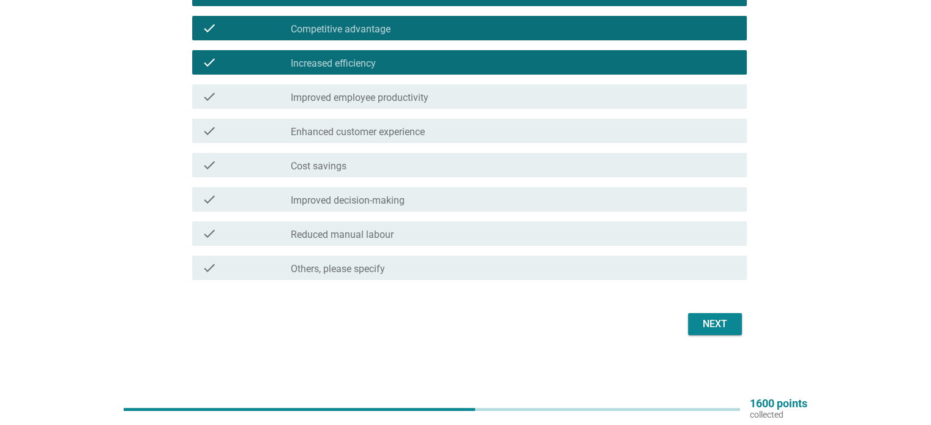
click at [342, 103] on div "check check_box_outline_blank Improved employee productivity" at bounding box center [469, 96] width 555 height 24
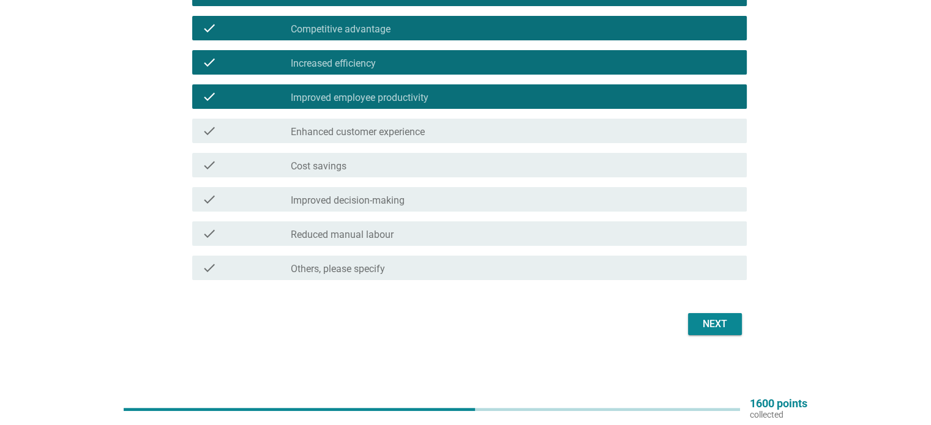
click at [356, 164] on div "check_box_outline_blank Cost savings" at bounding box center [514, 165] width 446 height 15
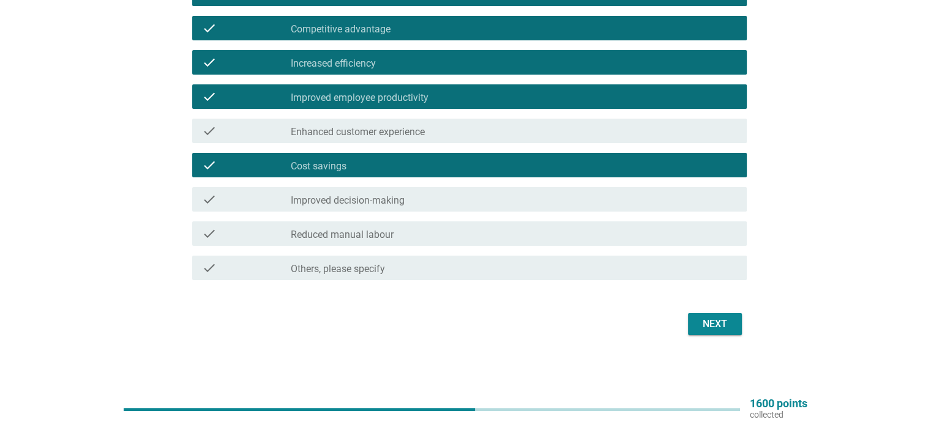
click at [421, 234] on div "check_box_outline_blank Reduced manual labour" at bounding box center [514, 233] width 446 height 15
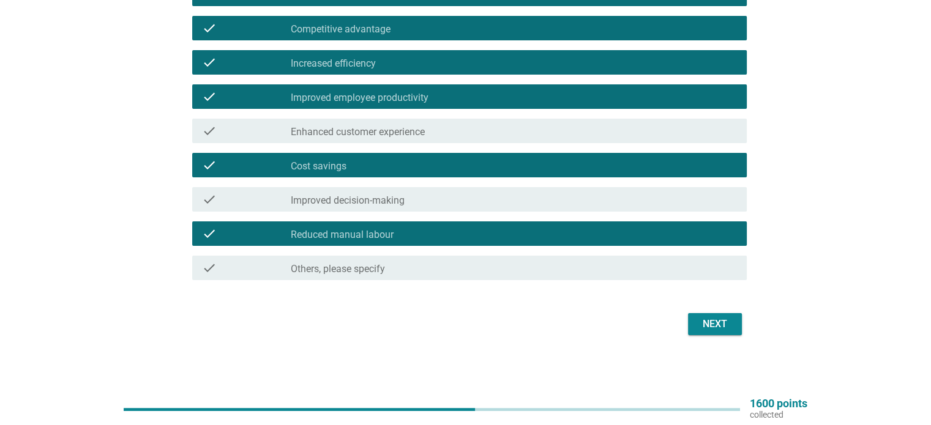
click at [714, 330] on div "Next" at bounding box center [715, 324] width 34 height 15
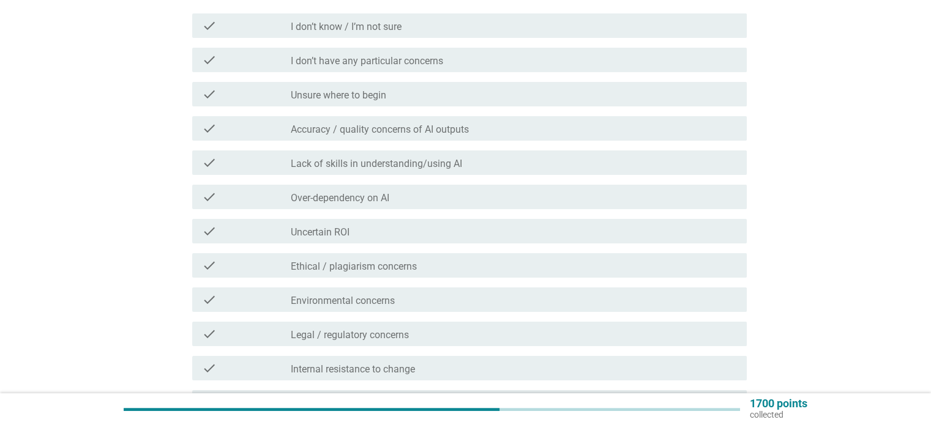
scroll to position [184, 0]
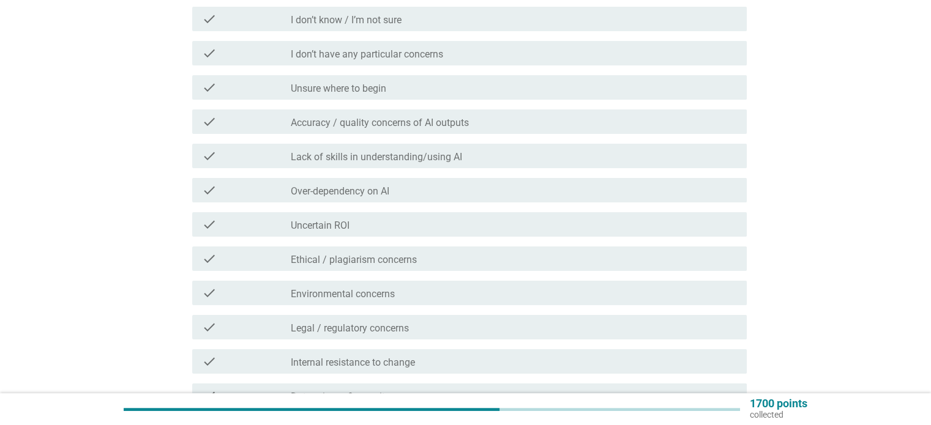
click at [425, 125] on label "Accuracy / quality concerns of AI outputs" at bounding box center [380, 123] width 178 height 12
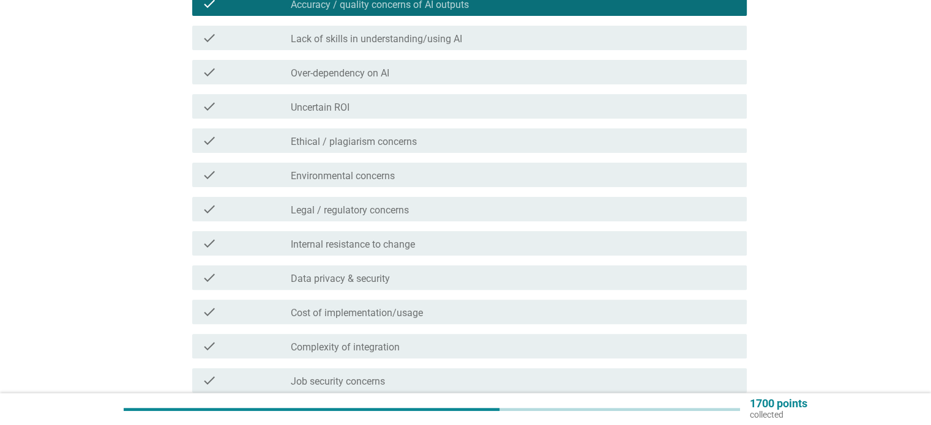
scroll to position [306, 0]
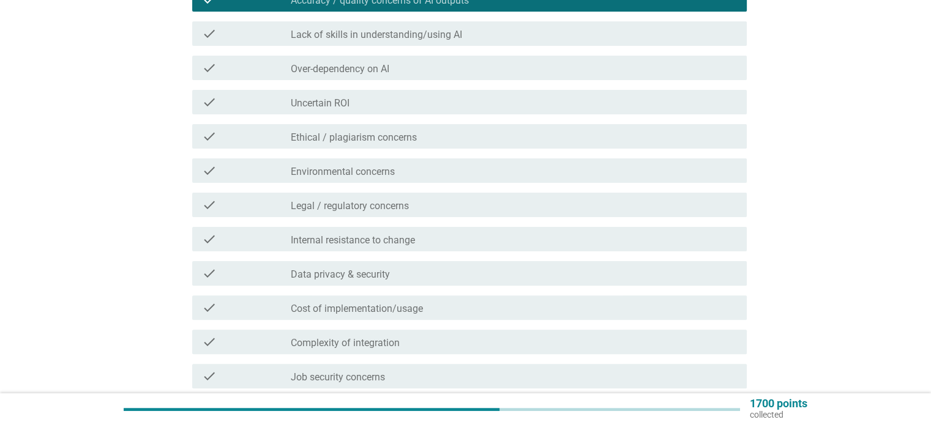
click at [249, 172] on div "check" at bounding box center [246, 170] width 89 height 15
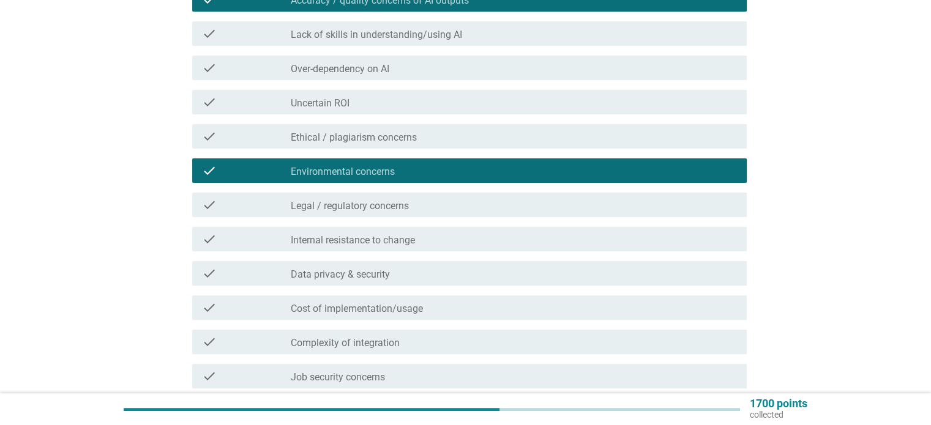
click at [258, 203] on div "check" at bounding box center [246, 205] width 89 height 15
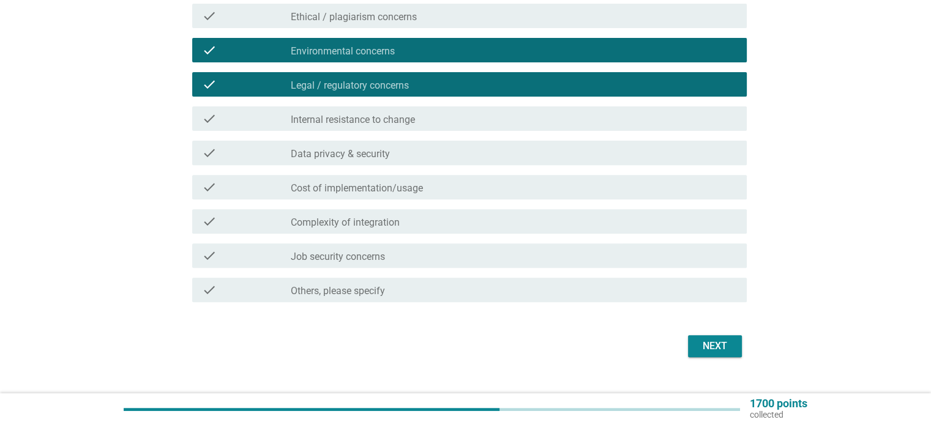
scroll to position [428, 0]
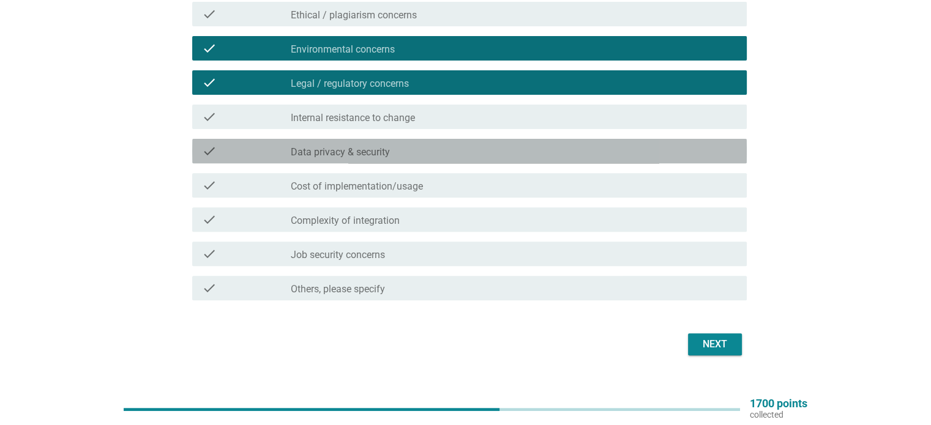
click at [263, 154] on div "check" at bounding box center [246, 151] width 89 height 15
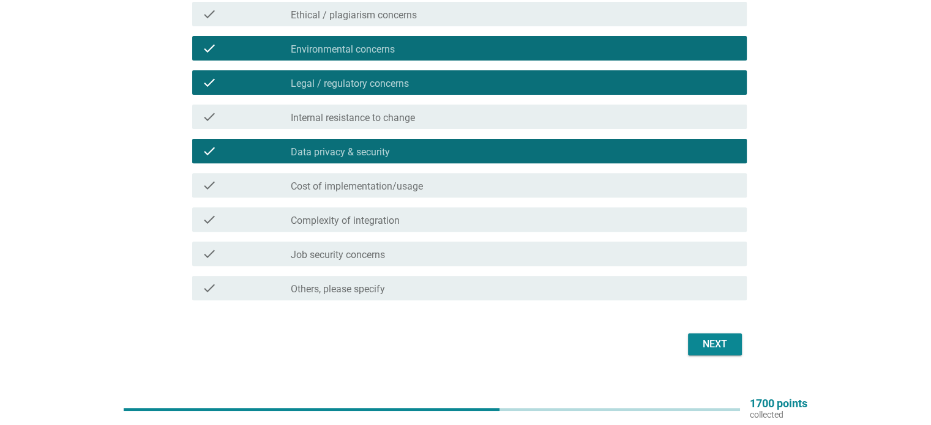
click at [720, 339] on div "Next" at bounding box center [715, 344] width 34 height 15
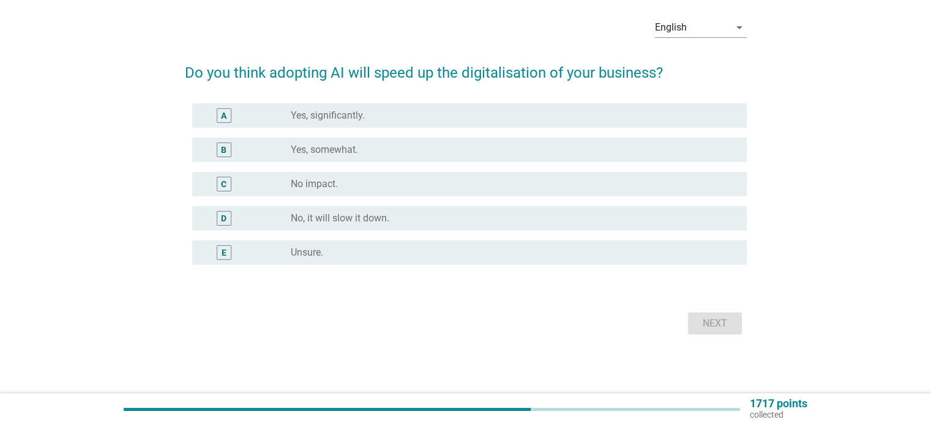
scroll to position [0, 0]
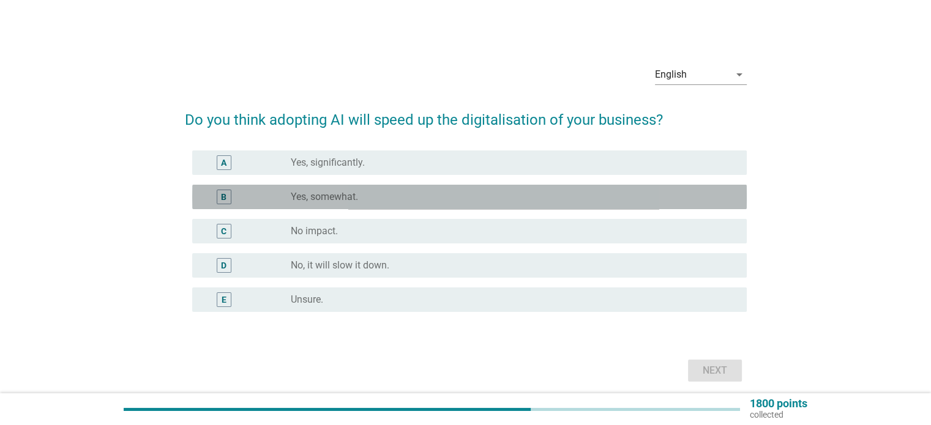
click at [383, 185] on div "B radio_button_unchecked Yes, somewhat." at bounding box center [469, 197] width 555 height 24
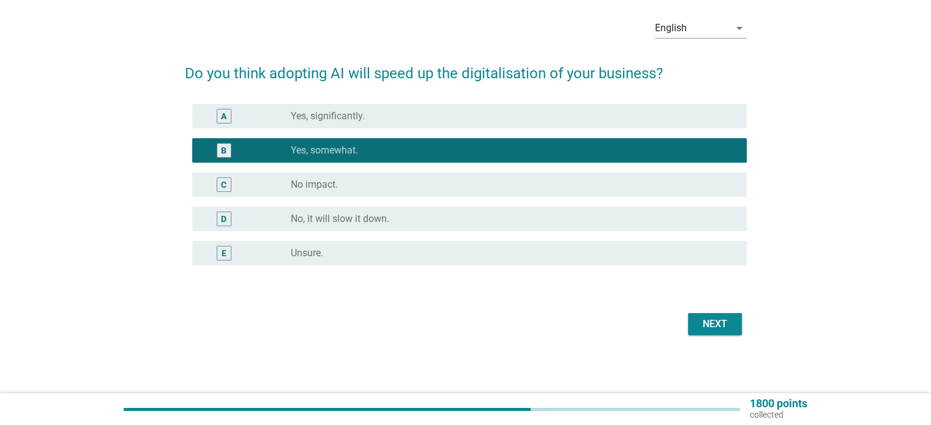
scroll to position [47, 0]
click at [718, 323] on div "Next" at bounding box center [715, 324] width 34 height 15
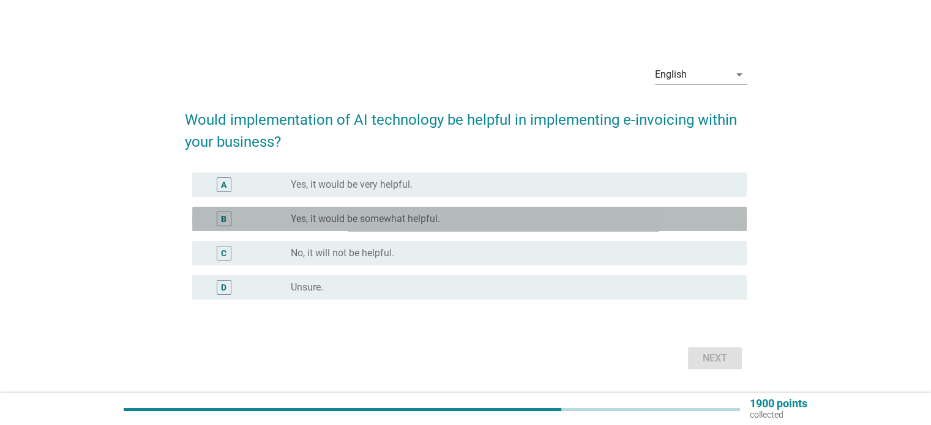
click at [387, 219] on label "Yes, it would be somewhat helpful." at bounding box center [365, 219] width 149 height 12
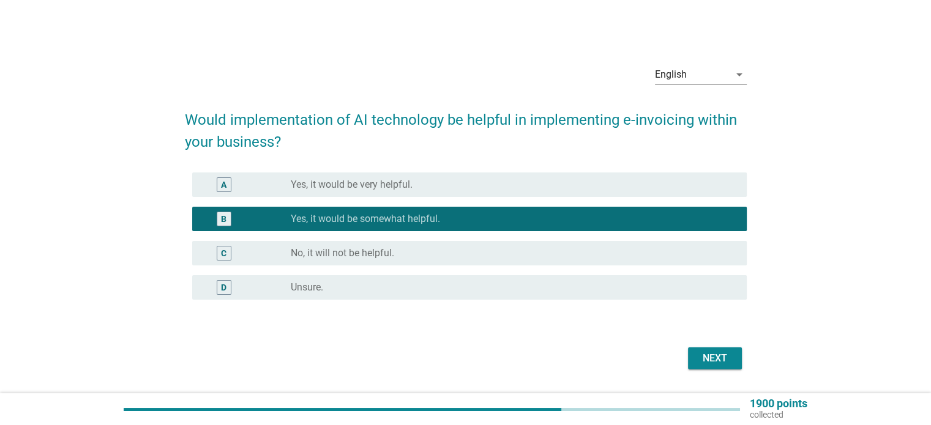
click at [709, 353] on div "Next" at bounding box center [715, 358] width 34 height 15
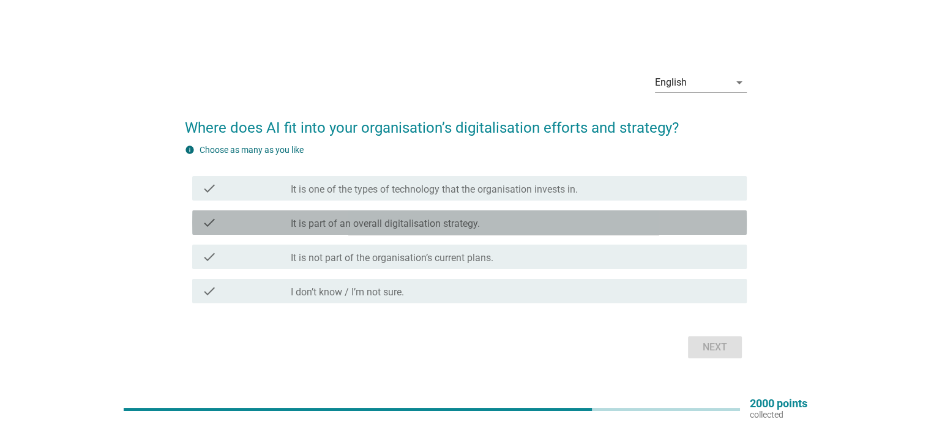
click at [418, 230] on label "It is part of an overall digitalisation strategy." at bounding box center [385, 224] width 189 height 12
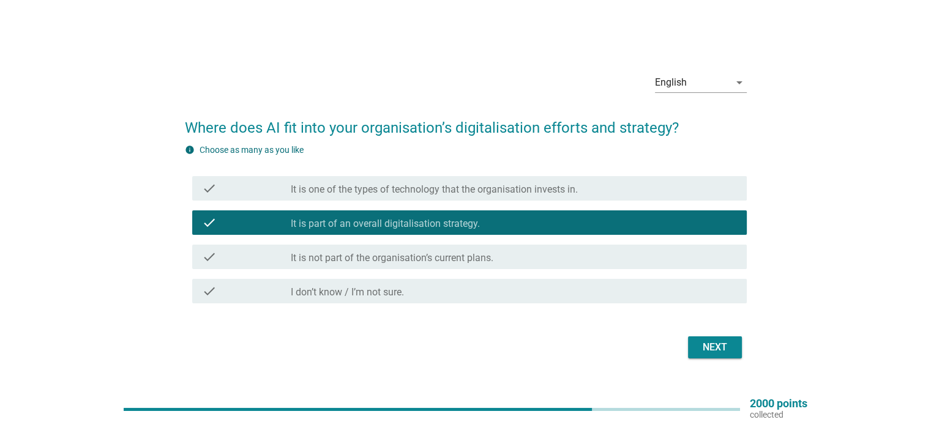
click at [750, 349] on div "English arrow_drop_down Where does AI fit into your organisation’s digitalisati…" at bounding box center [465, 212] width 581 height 319
click at [720, 344] on div "Next" at bounding box center [715, 347] width 34 height 15
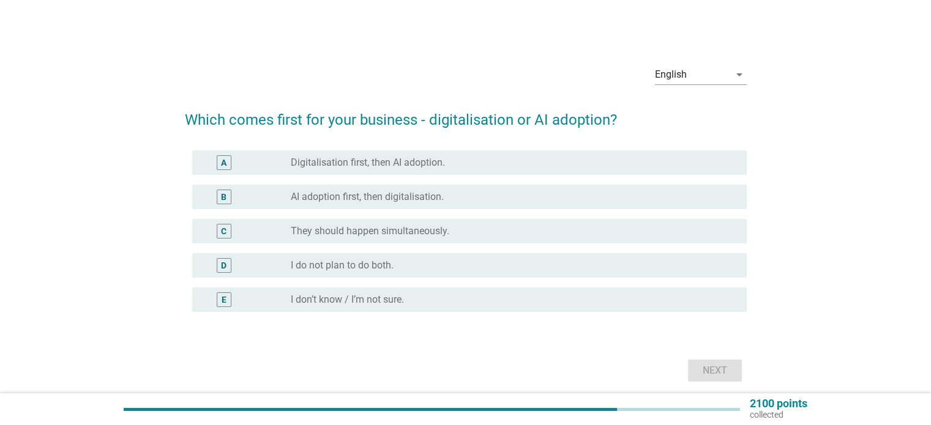
click at [422, 157] on label "Digitalisation first, then AI adoption." at bounding box center [368, 163] width 154 height 12
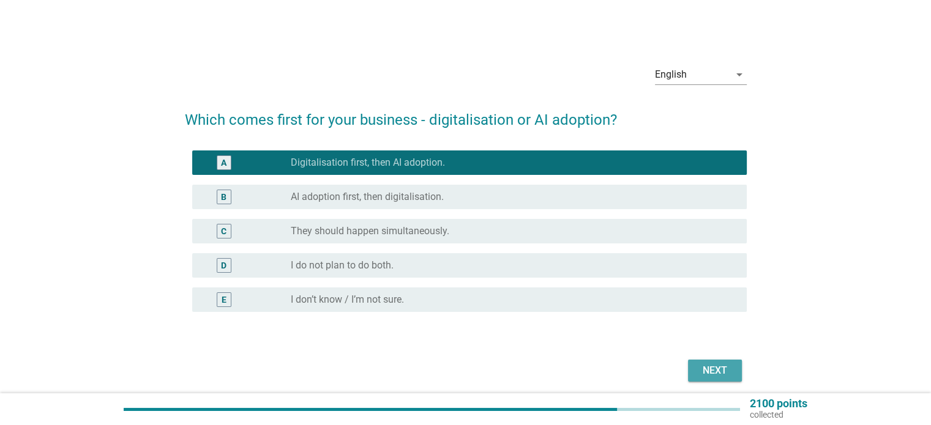
click at [726, 373] on div "Next" at bounding box center [715, 371] width 34 height 15
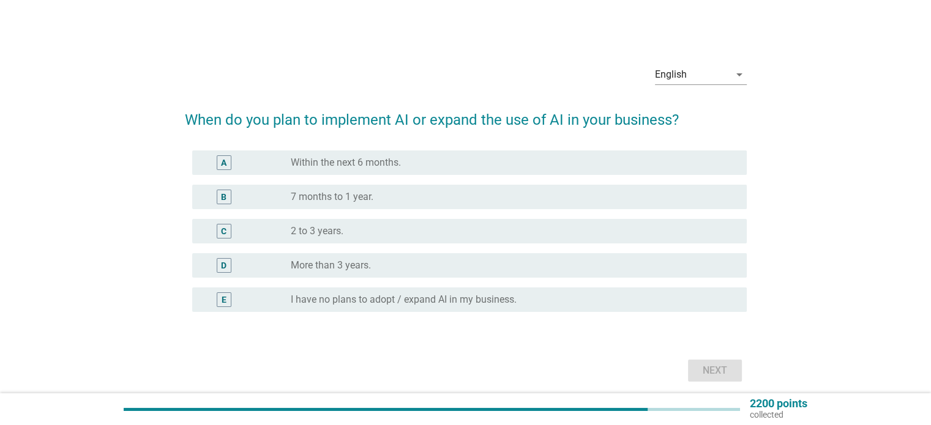
click at [384, 161] on label "Within the next 6 months." at bounding box center [346, 163] width 110 height 12
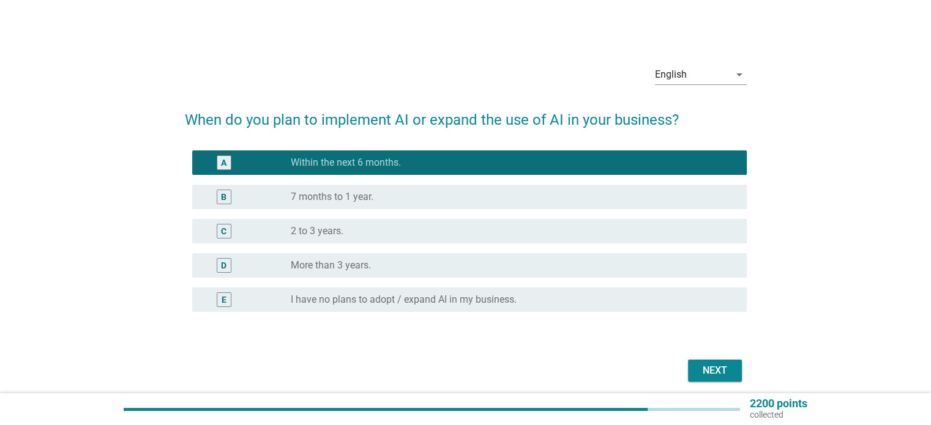
click at [718, 371] on div "Next" at bounding box center [715, 371] width 34 height 15
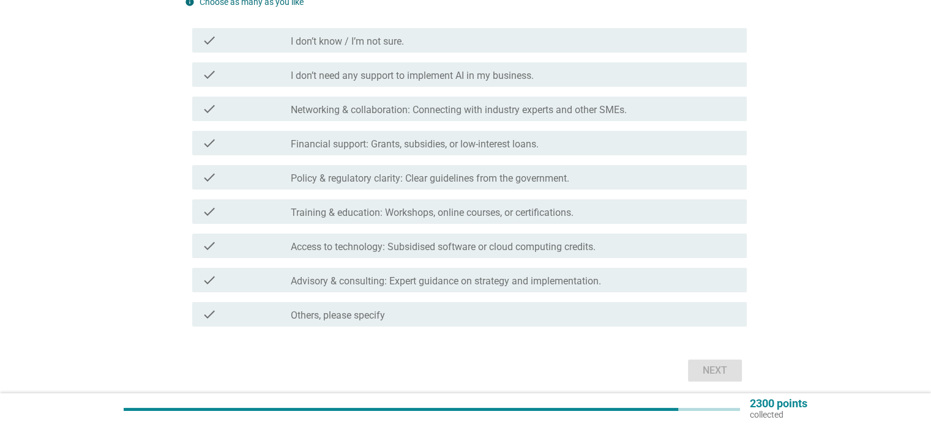
scroll to position [184, 0]
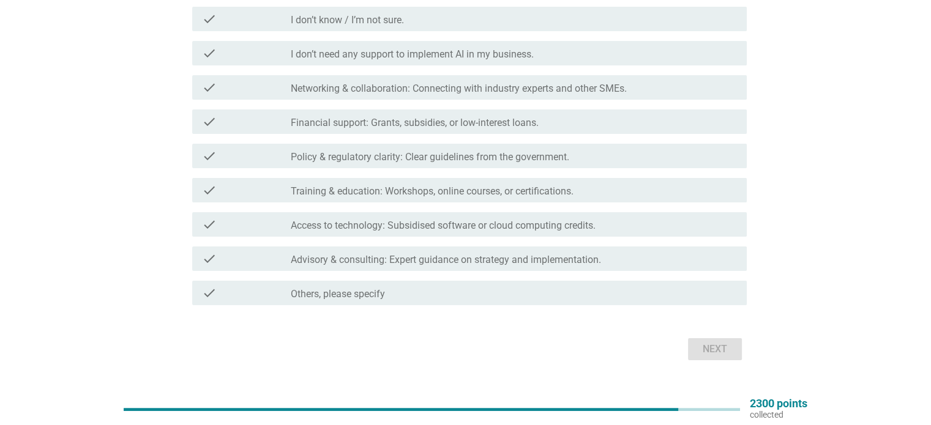
click at [486, 90] on label "Networking & collaboration: Connecting with industry experts and other SMEs." at bounding box center [459, 89] width 336 height 12
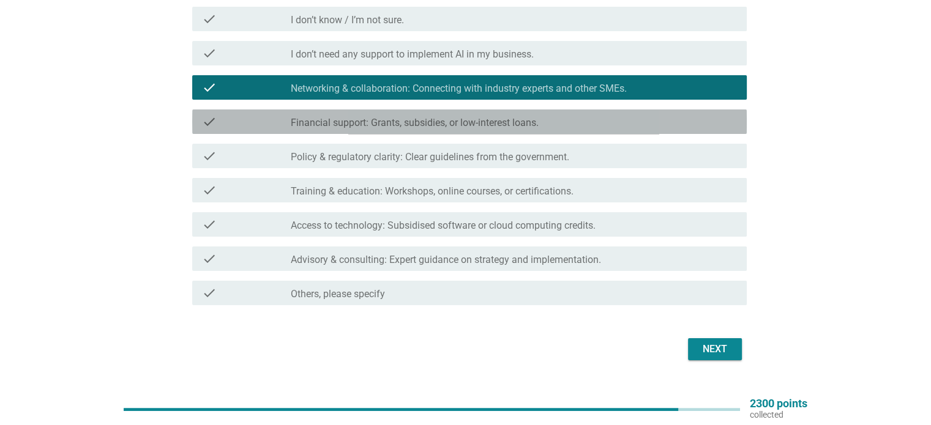
click at [428, 129] on label "Financial support: Grants, subsidies, or low-interest loans." at bounding box center [415, 123] width 248 height 12
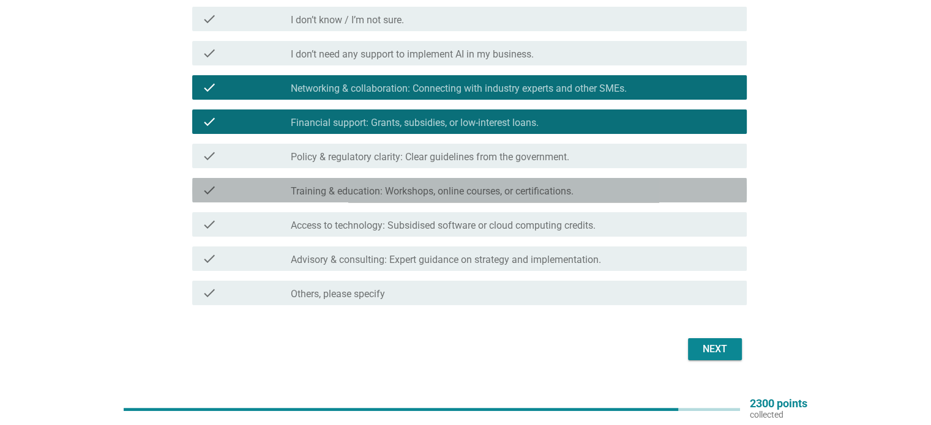
click at [430, 193] on label "Training & education: Workshops, online courses, or certifications." at bounding box center [432, 191] width 283 height 12
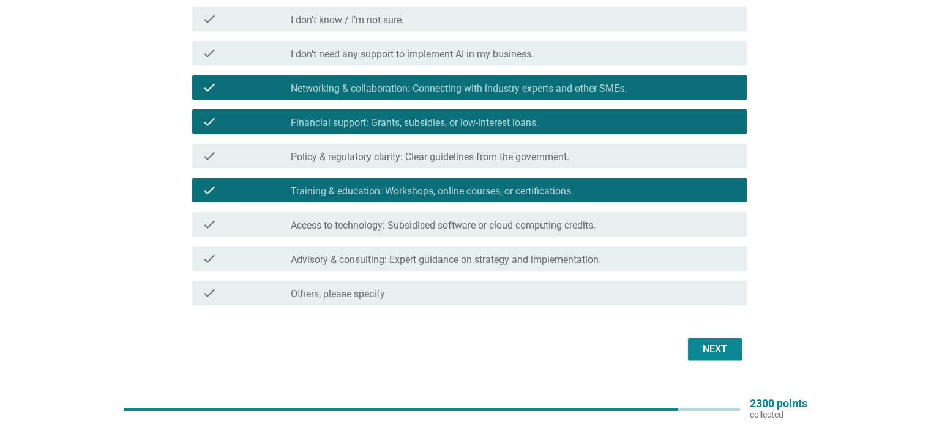
click at [444, 231] on label "Access to technology: Subsidised software or cloud computing credits." at bounding box center [443, 226] width 305 height 12
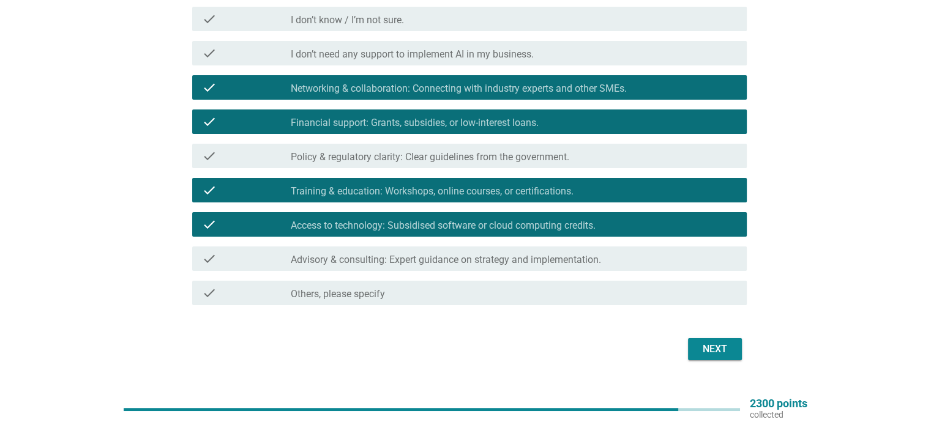
click at [442, 266] on div "check check_box_outline_blank Advisory & consulting: Expert guidance on strateg…" at bounding box center [469, 259] width 555 height 24
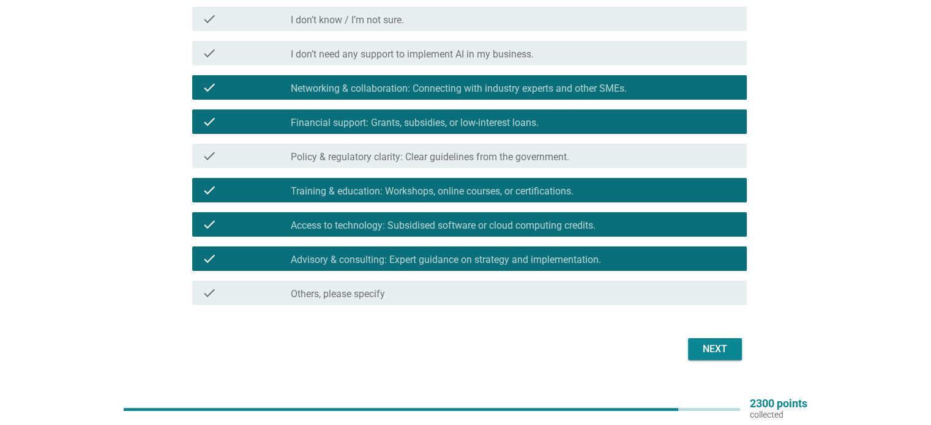
click at [729, 353] on div "Next" at bounding box center [715, 349] width 34 height 15
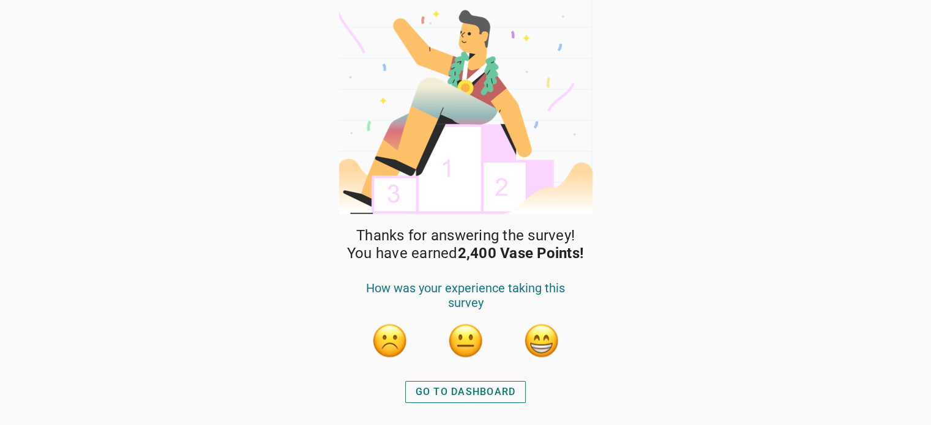
click at [475, 389] on div "GO TO DASHBOARD" at bounding box center [466, 392] width 100 height 15
